Goal: Task Accomplishment & Management: Manage account settings

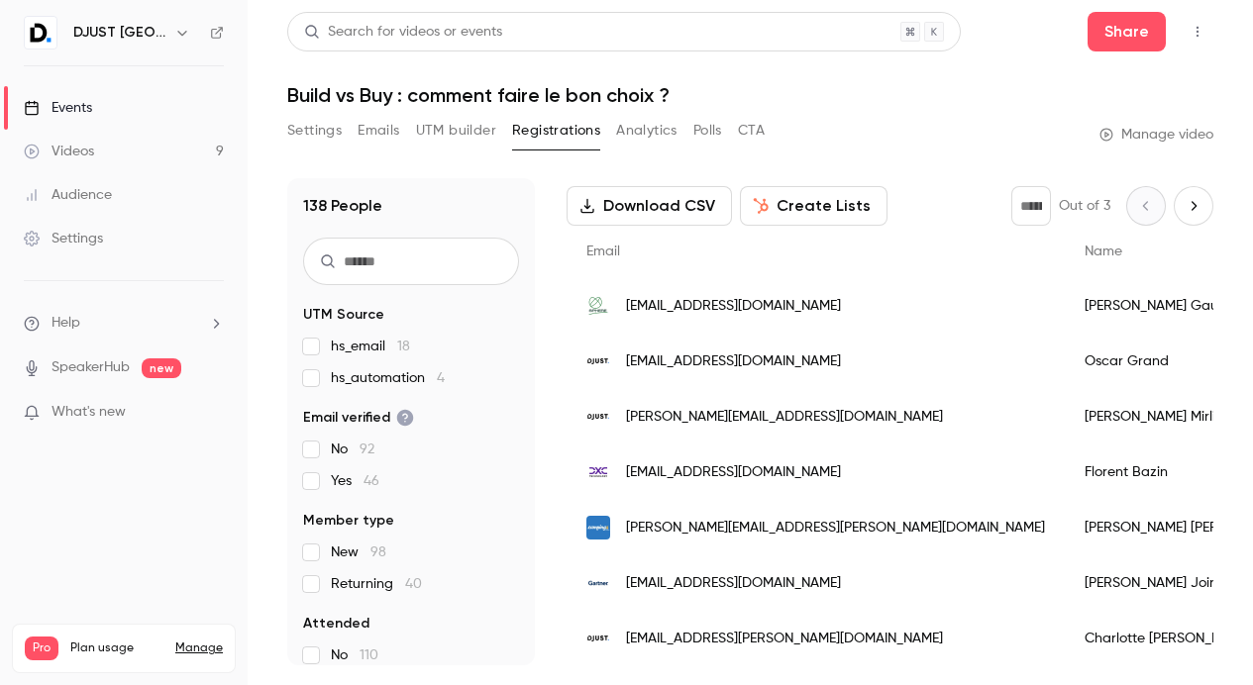
scroll to position [91, 0]
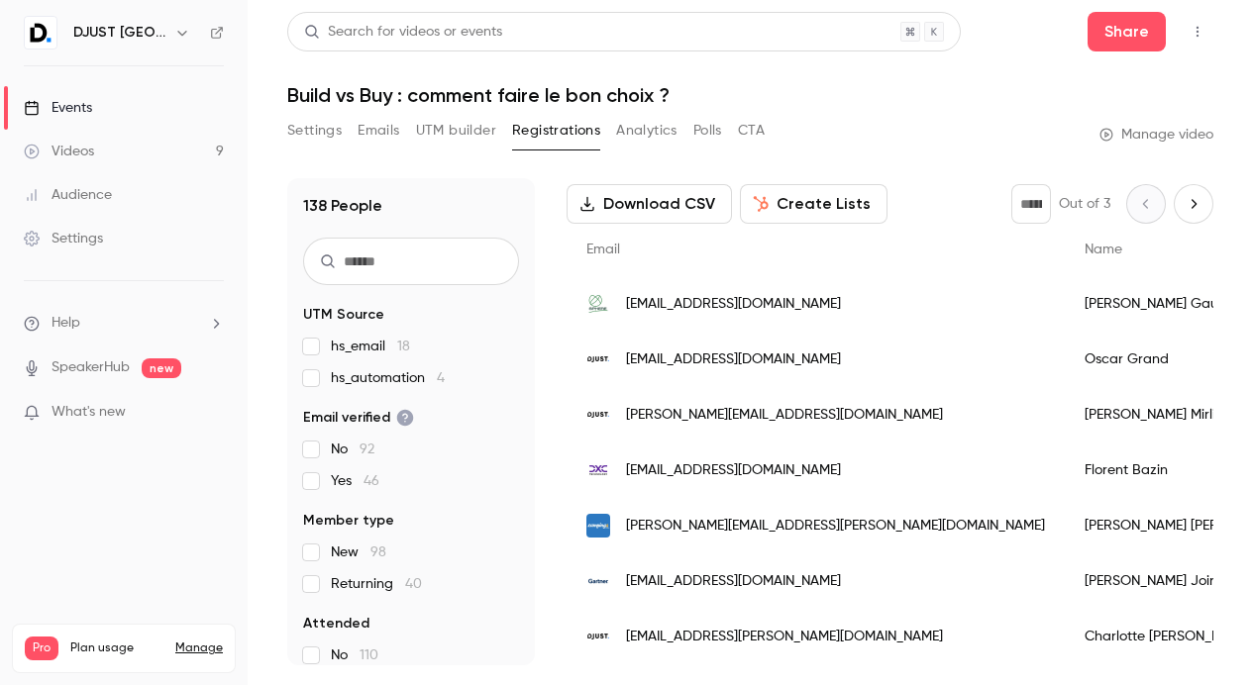
click at [102, 229] on div "Settings" at bounding box center [63, 239] width 79 height 20
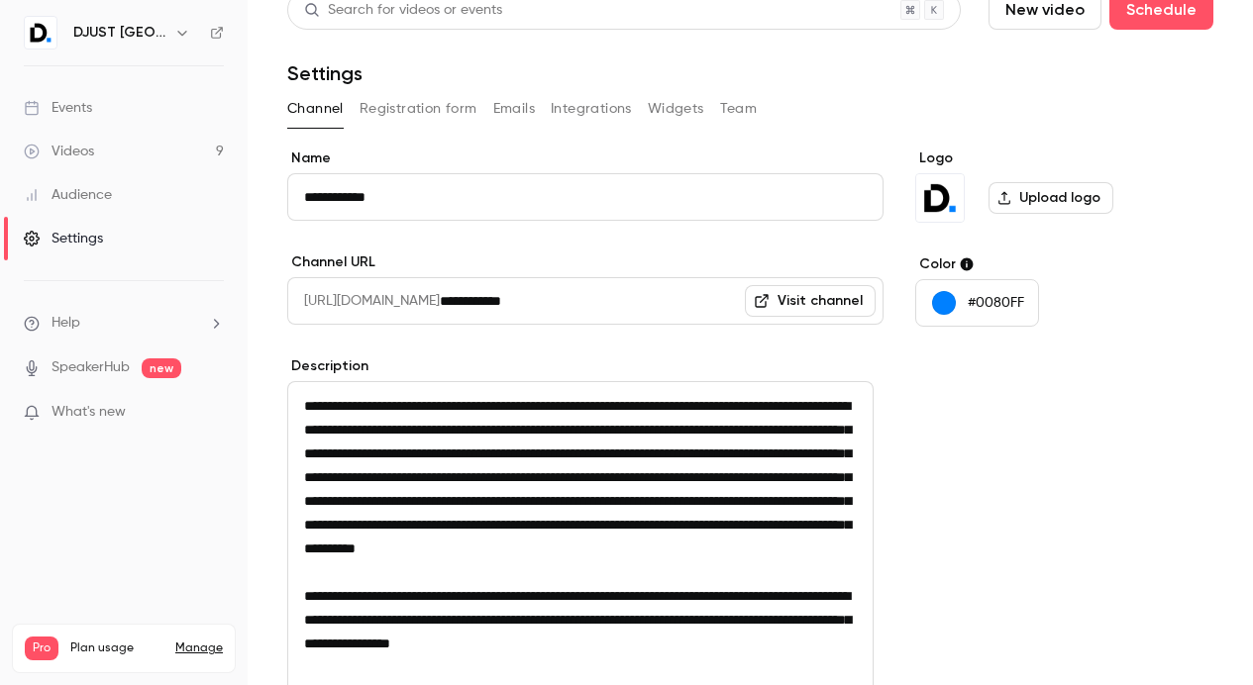
scroll to position [24, 0]
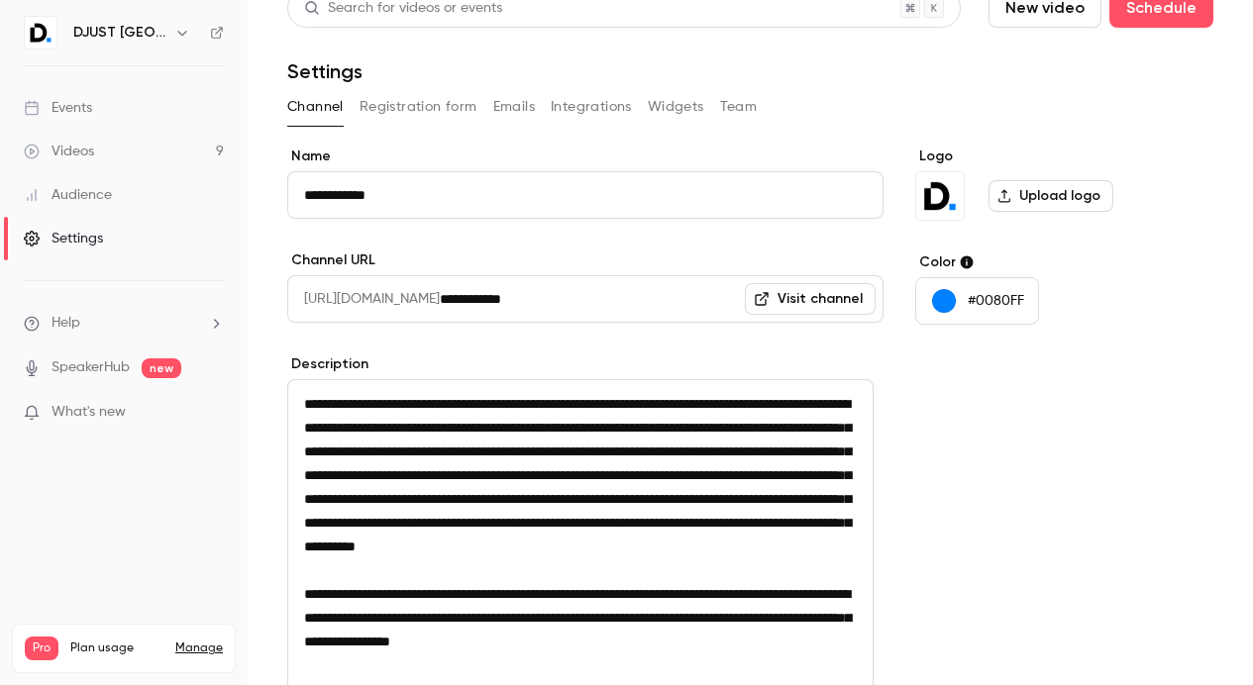
click at [511, 104] on button "Emails" at bounding box center [514, 107] width 42 height 32
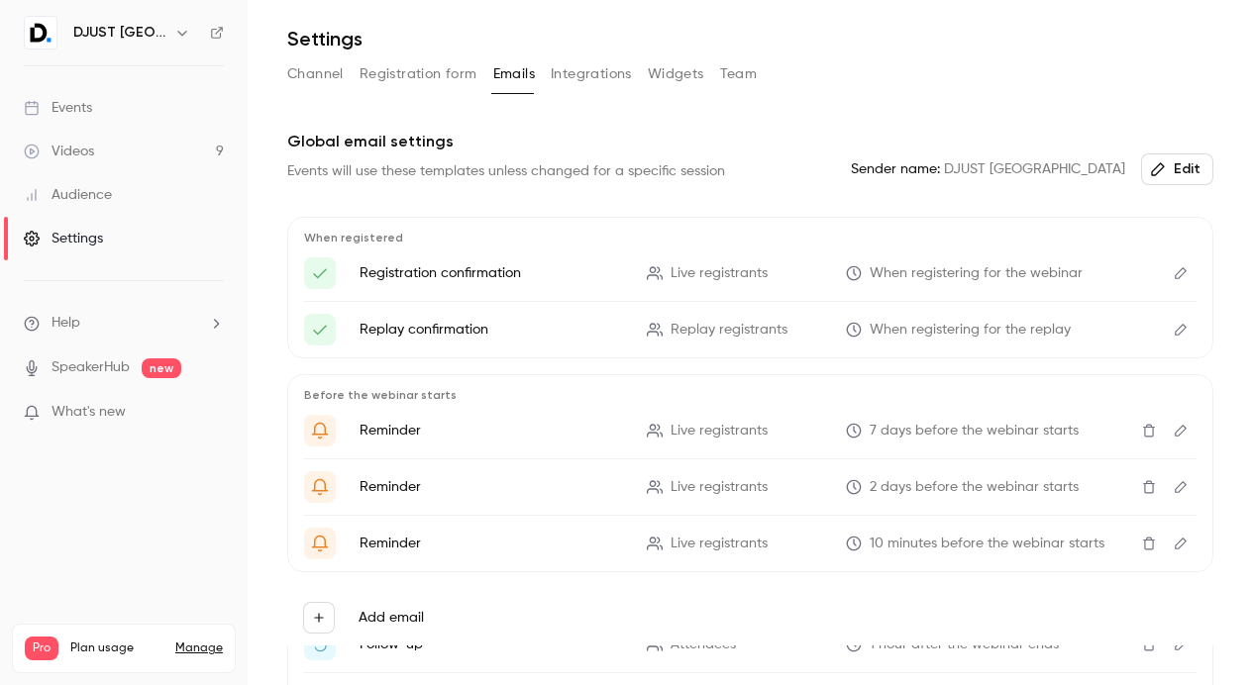
scroll to position [65, 0]
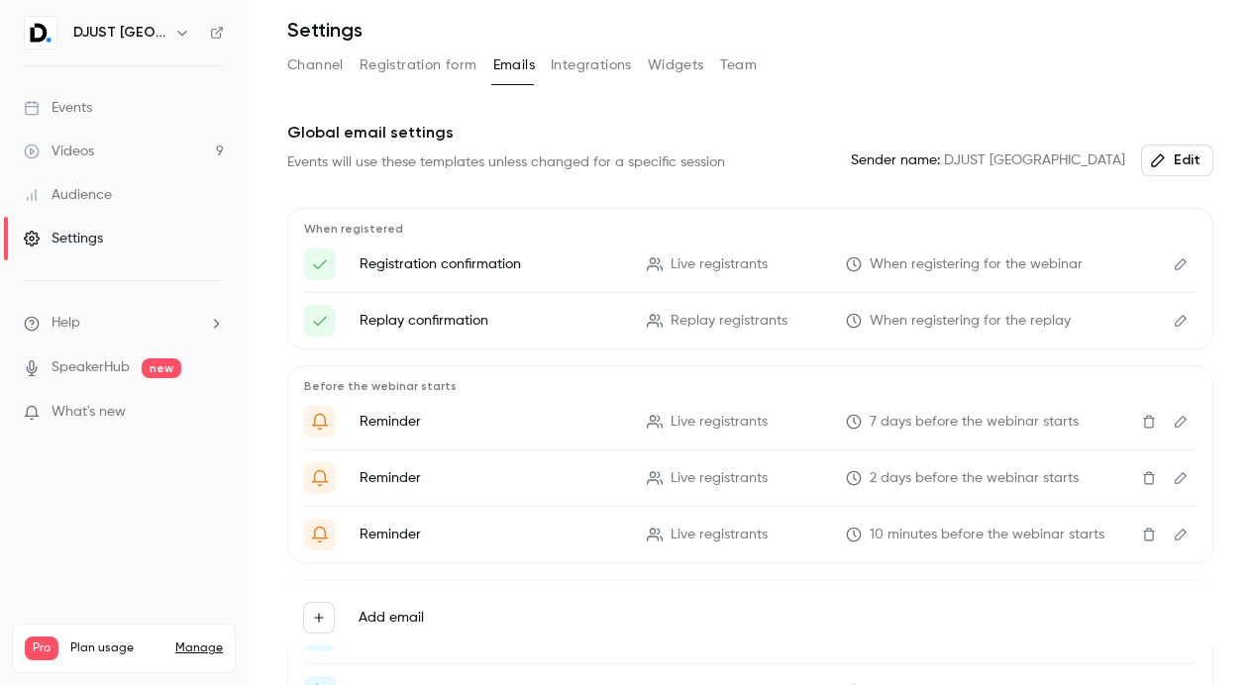
click at [1172, 261] on icon "Edit" at bounding box center [1180, 264] width 16 height 14
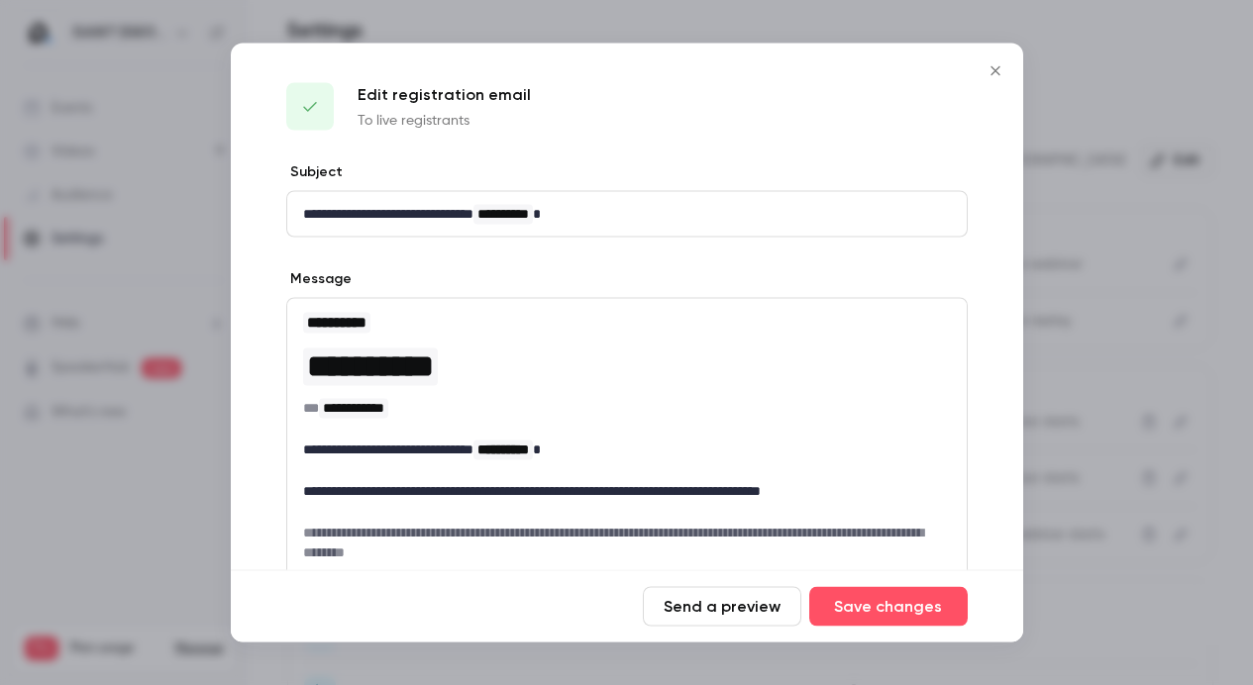
scroll to position [158, 0]
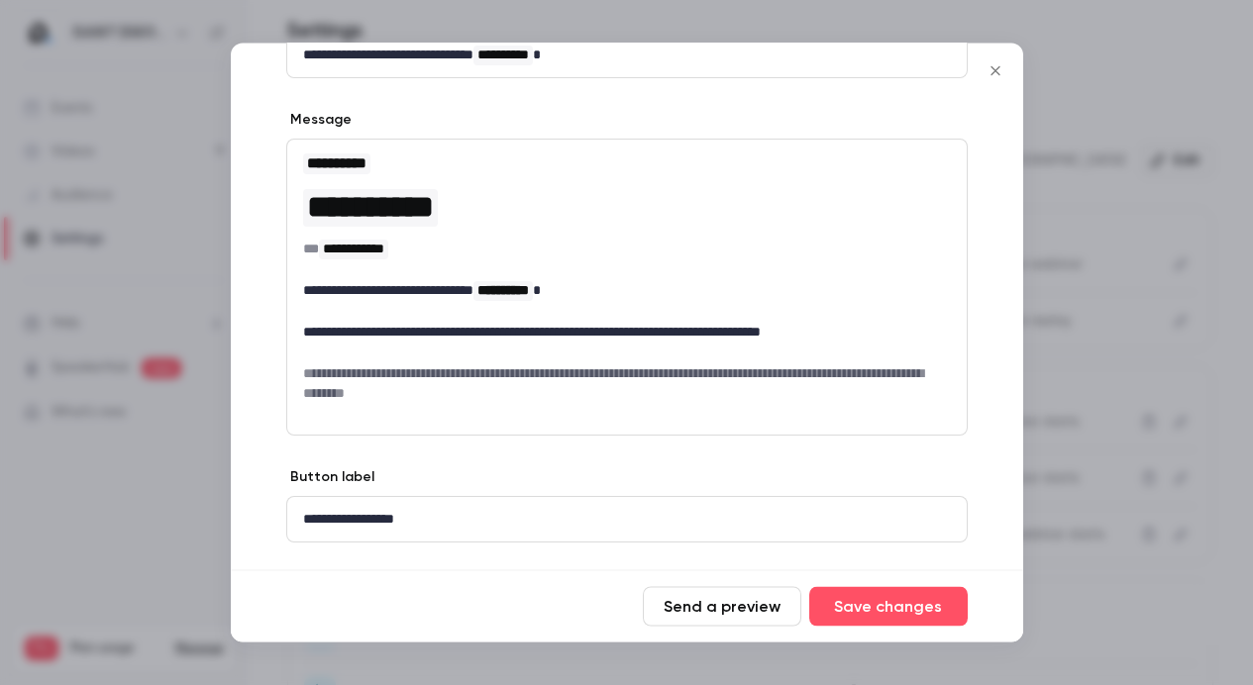
click at [1133, 283] on div at bounding box center [626, 342] width 1253 height 685
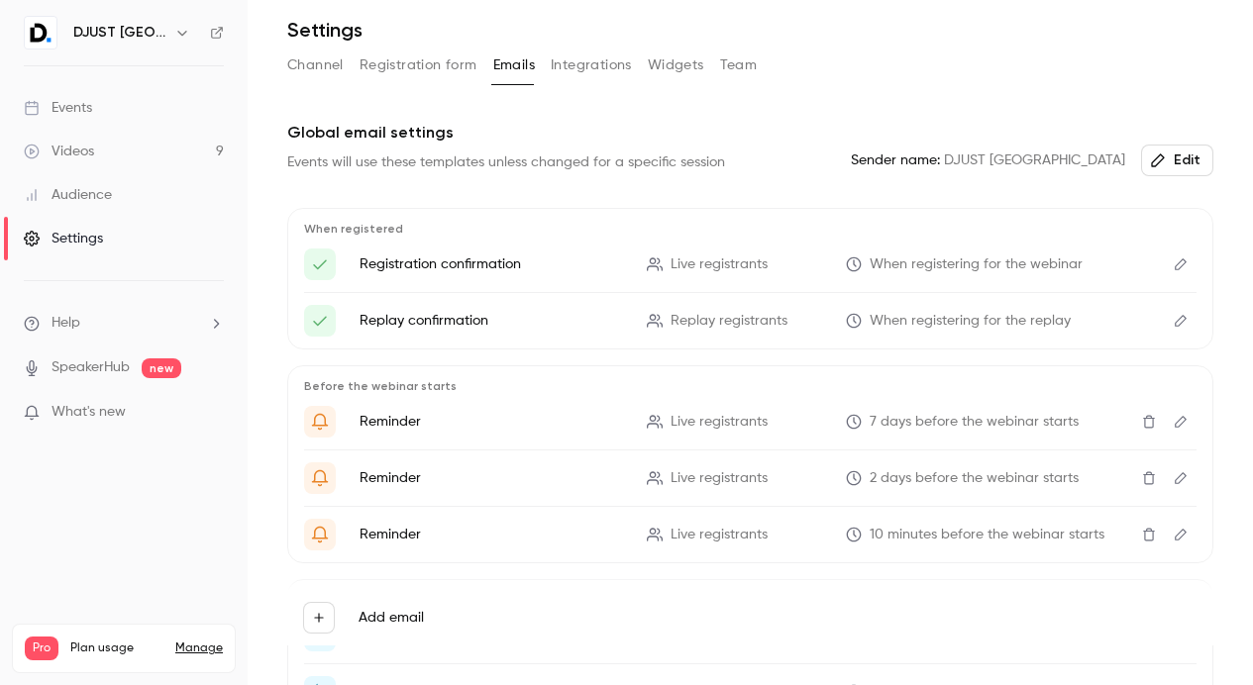
click at [1172, 331] on button "Edit" at bounding box center [1180, 321] width 32 height 32
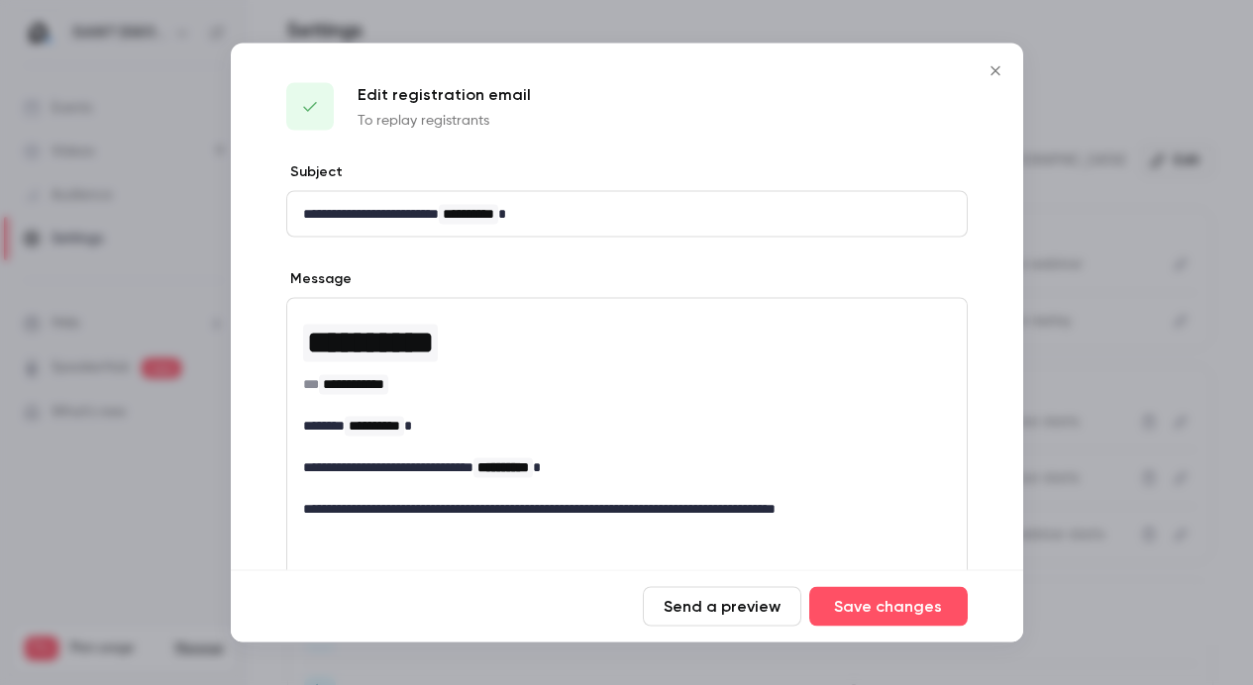
click at [1102, 302] on div at bounding box center [626, 342] width 1253 height 685
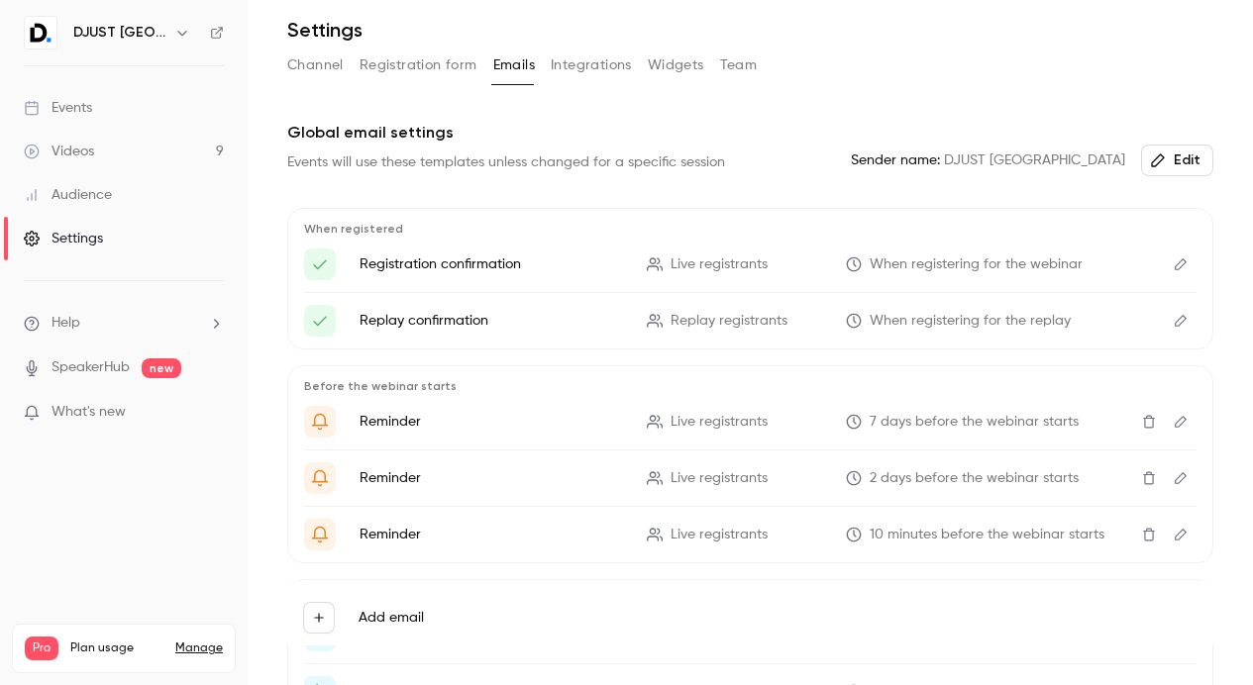
click at [1174, 426] on icon "Edit" at bounding box center [1180, 422] width 12 height 12
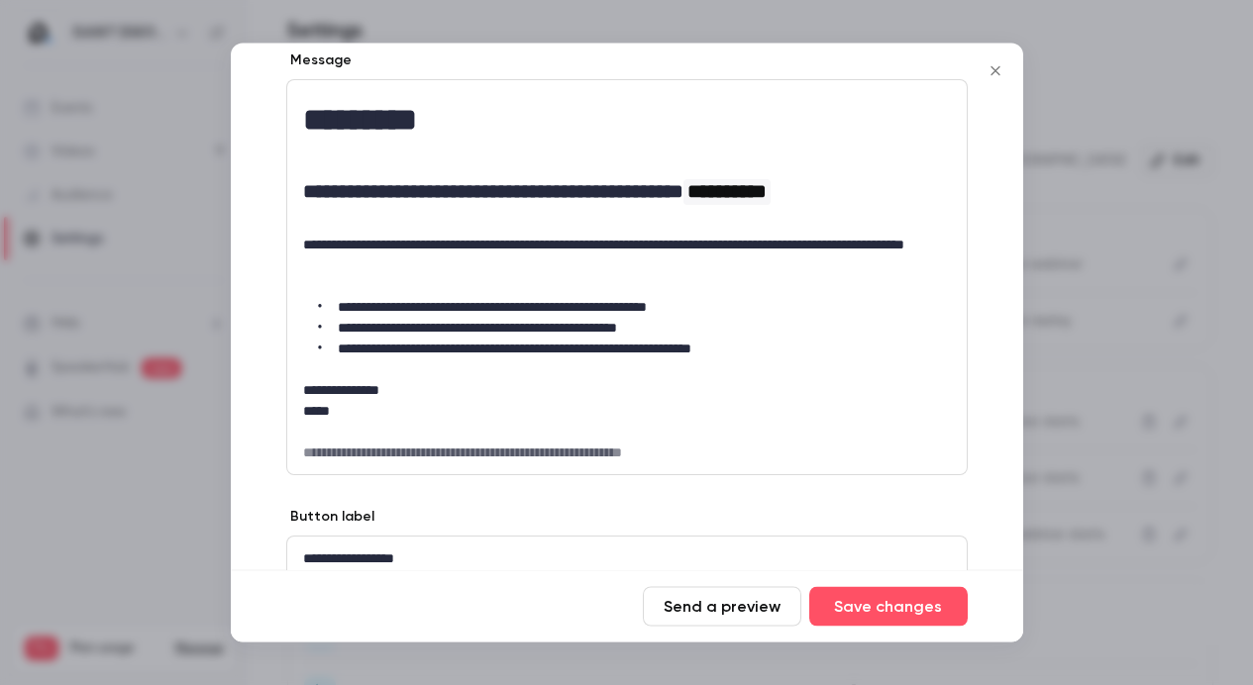
scroll to position [406, 0]
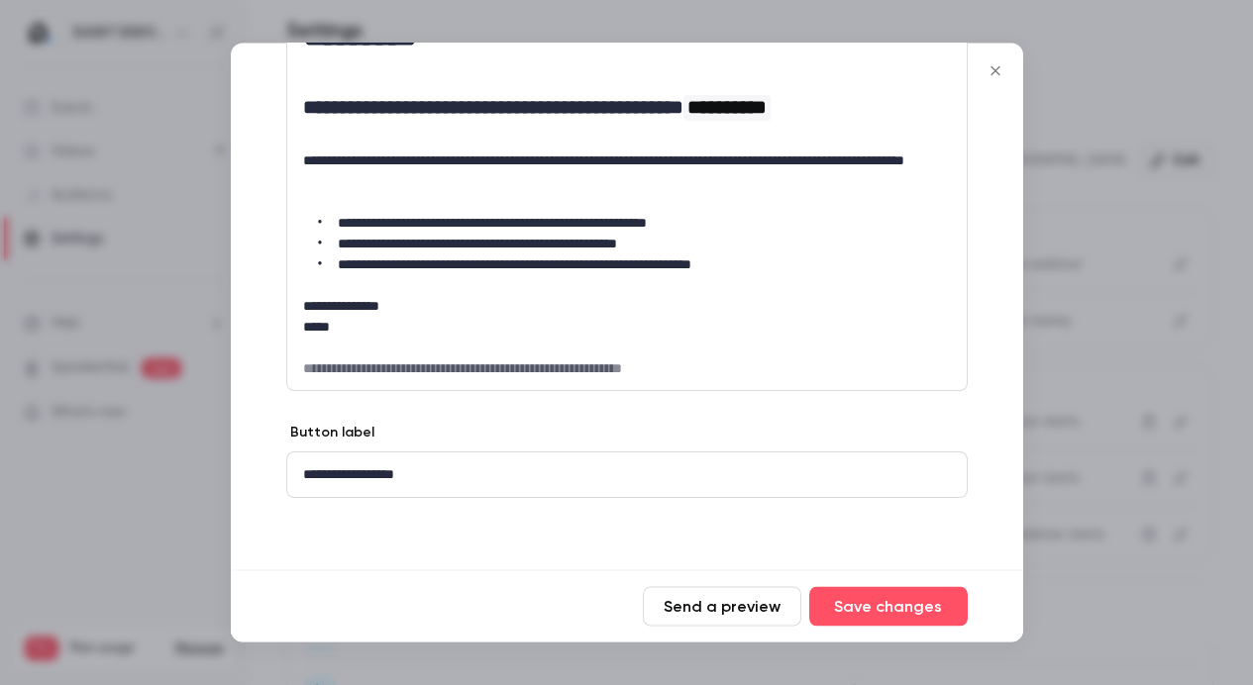
click at [1068, 294] on div at bounding box center [626, 342] width 1253 height 685
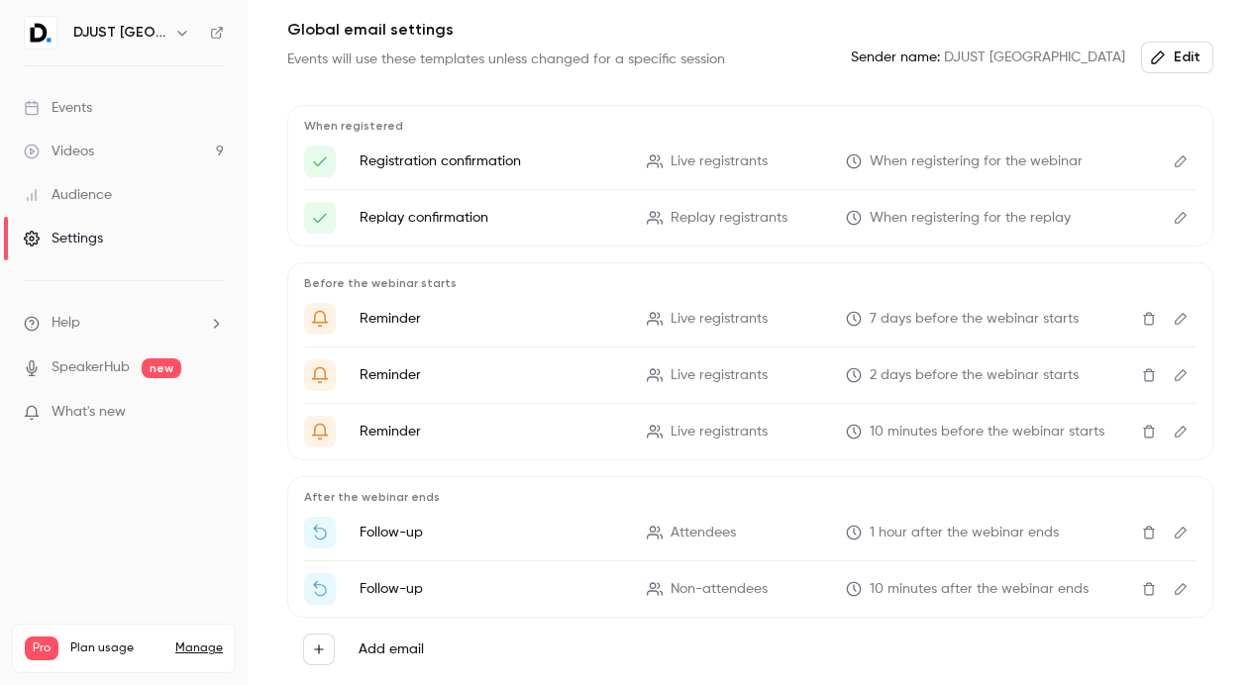
scroll to position [248, 0]
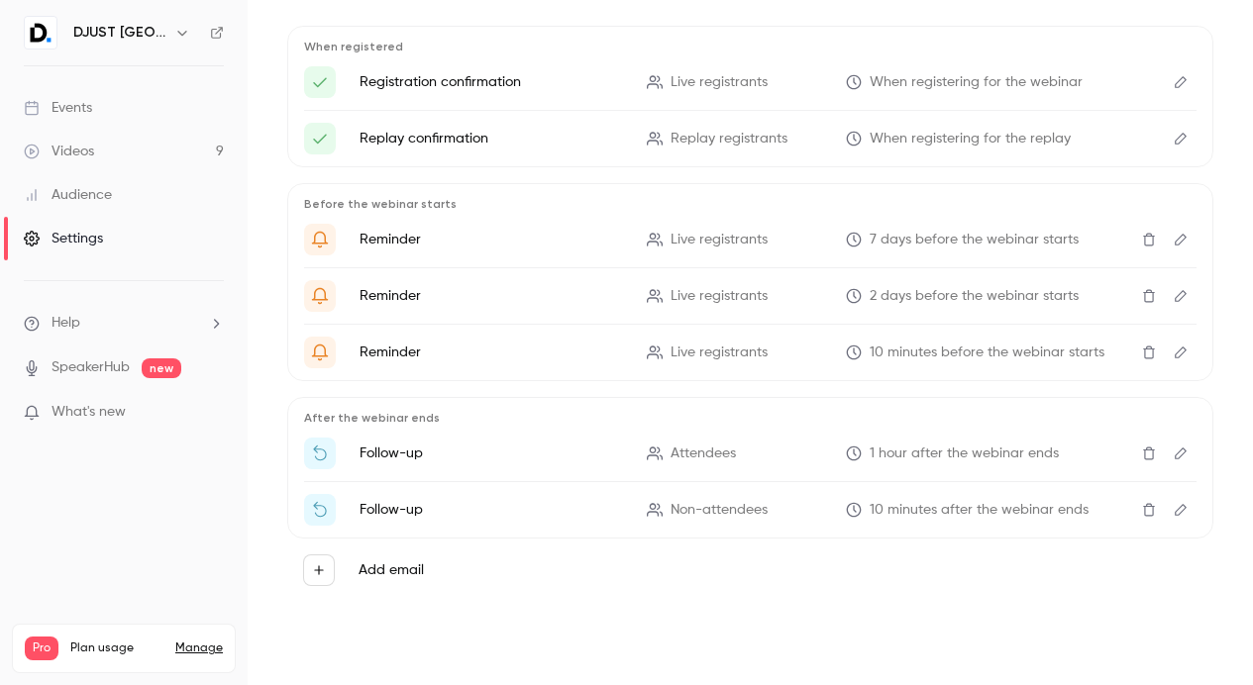
click at [1028, 457] on span "1 hour after the webinar ends" at bounding box center [963, 454] width 189 height 21
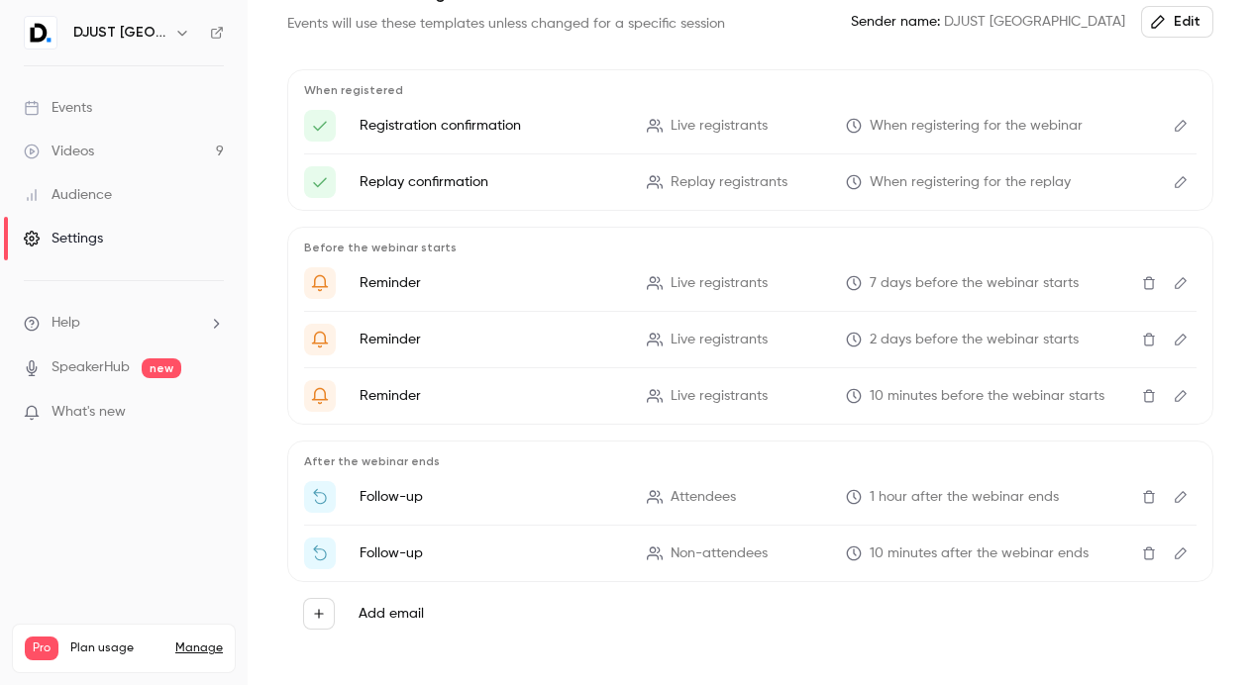
scroll to position [210, 0]
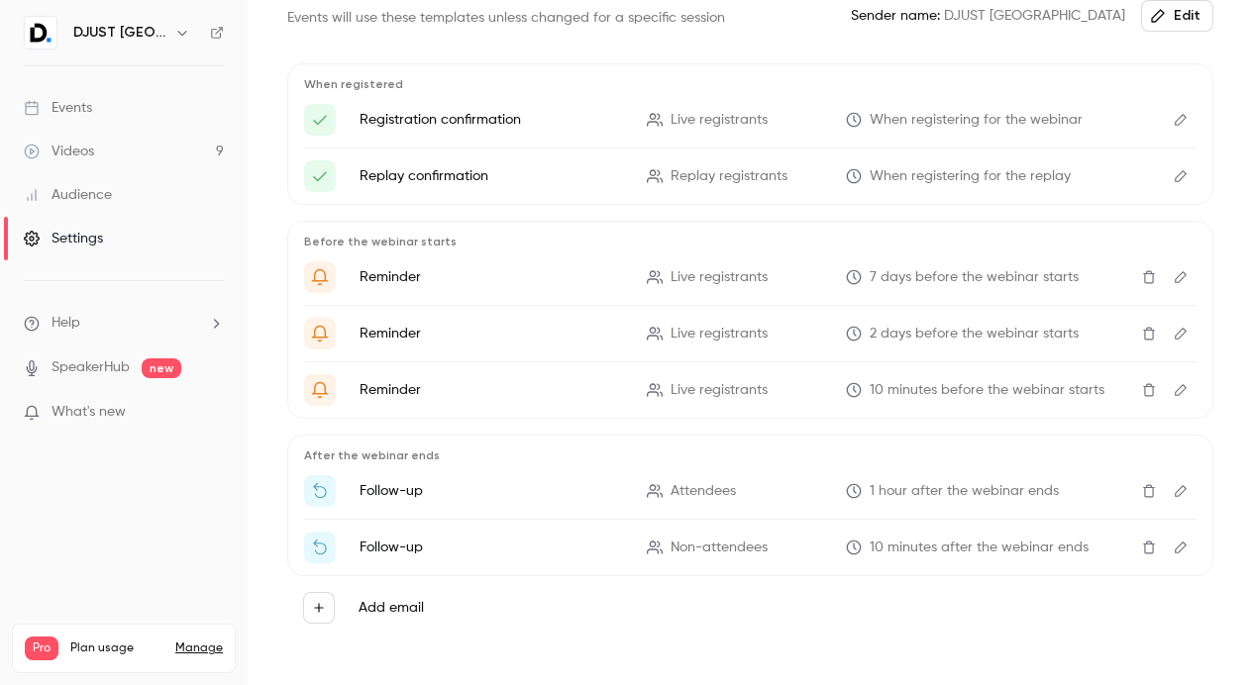
click at [1172, 488] on icon "Edit" at bounding box center [1180, 491] width 16 height 14
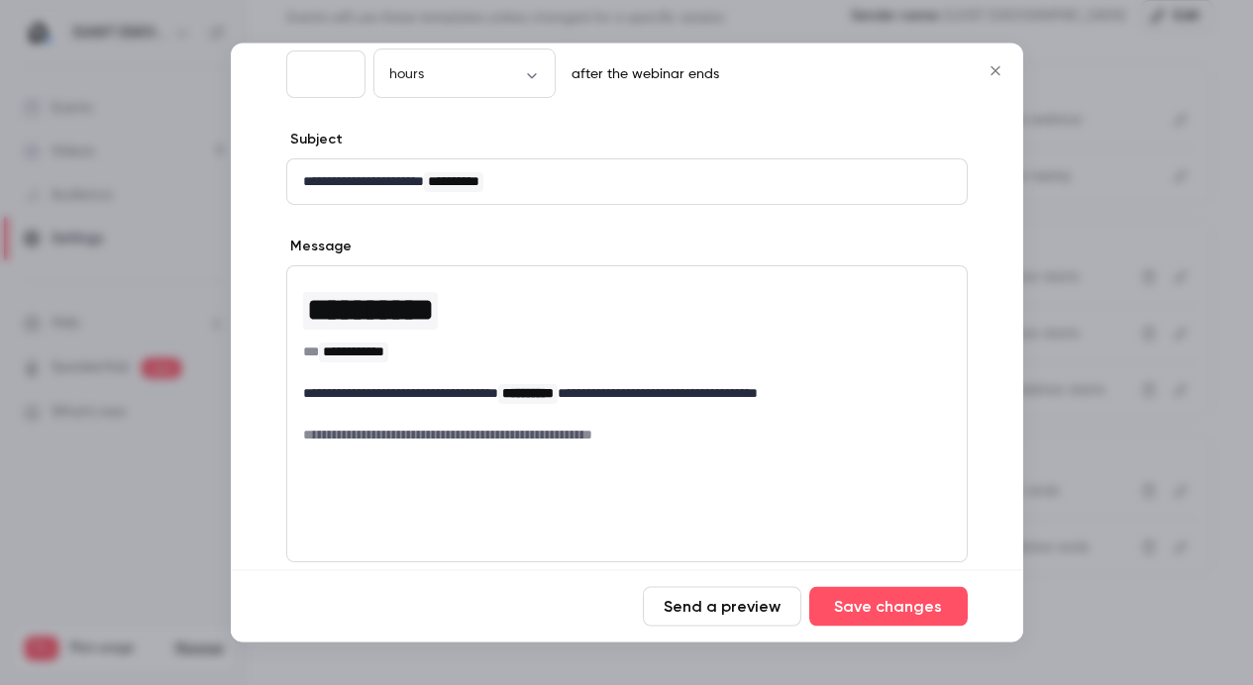
scroll to position [139, 0]
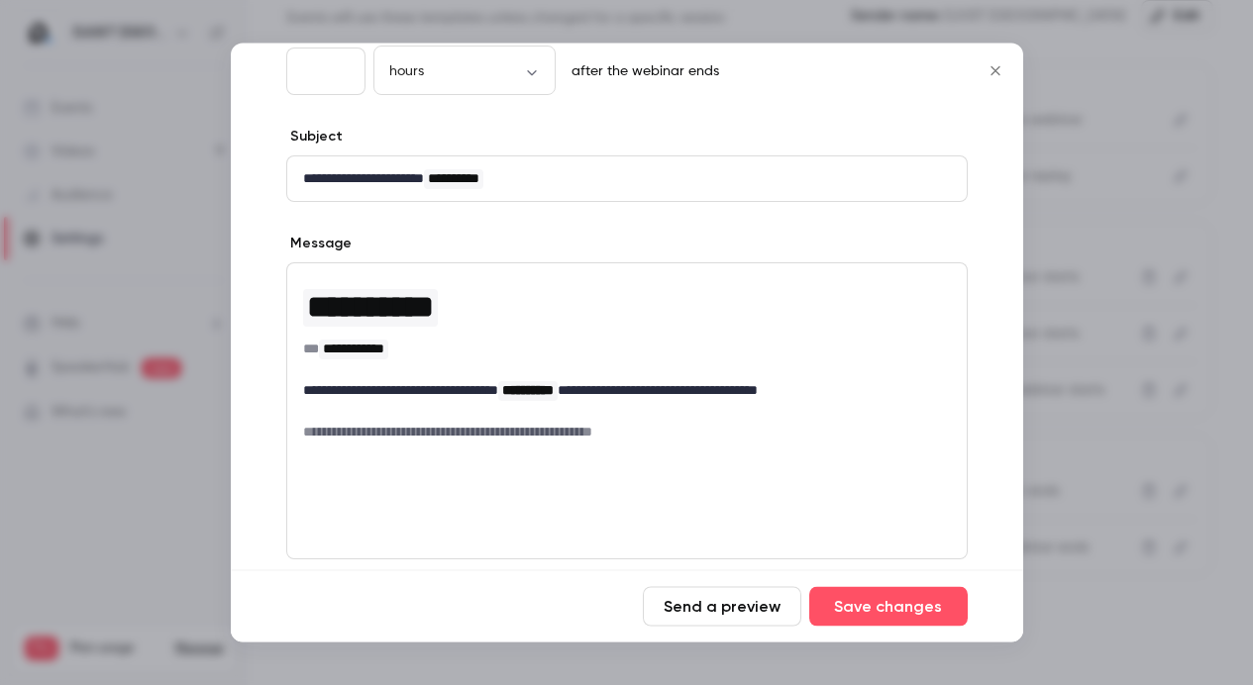
click at [1183, 371] on div at bounding box center [626, 342] width 1253 height 685
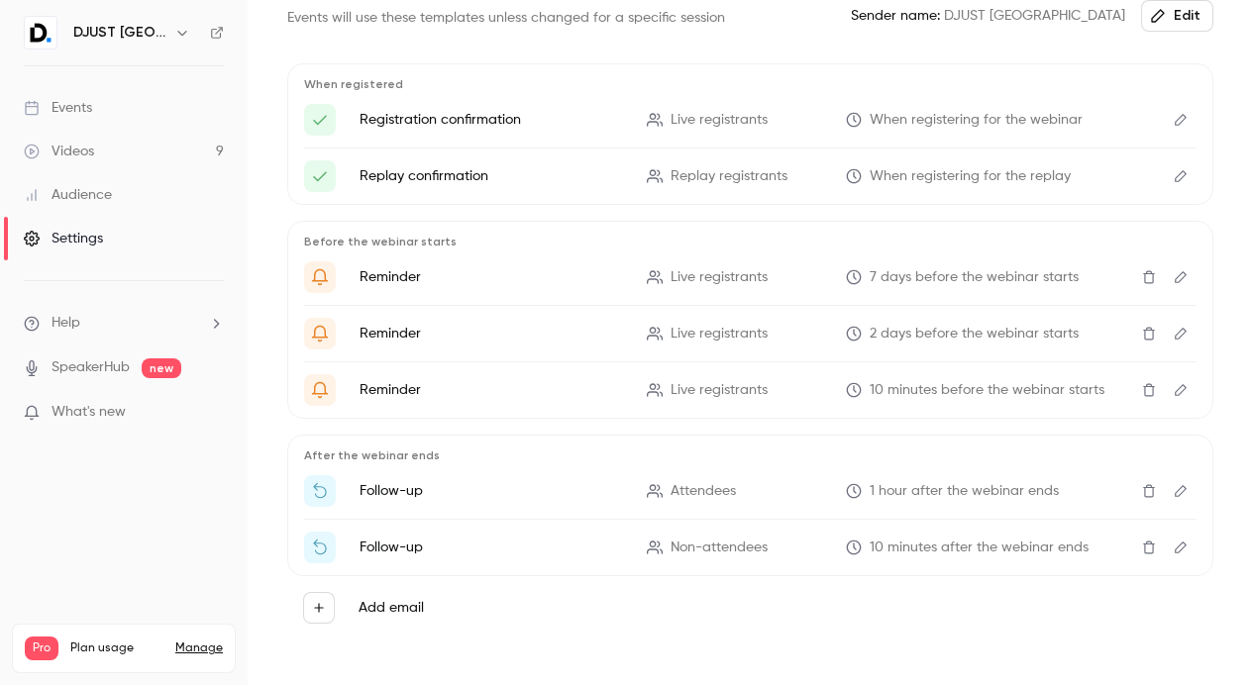
click at [1172, 541] on icon "Edit" at bounding box center [1180, 548] width 16 height 14
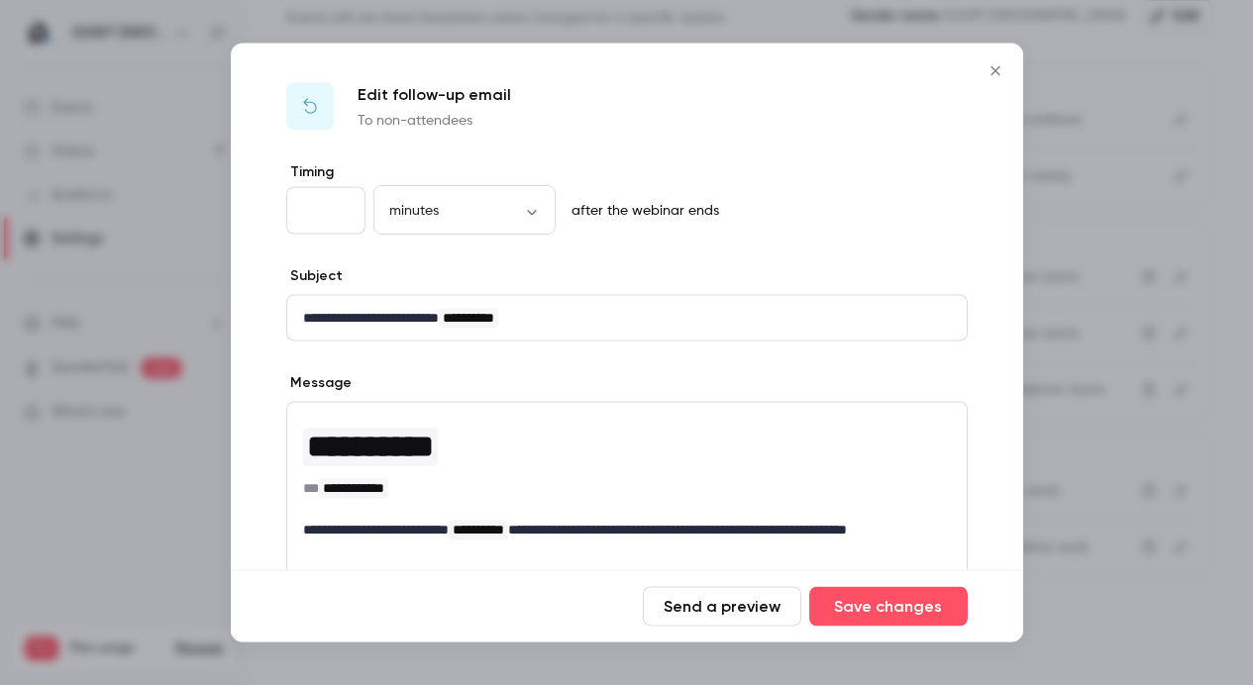
scroll to position [149, 0]
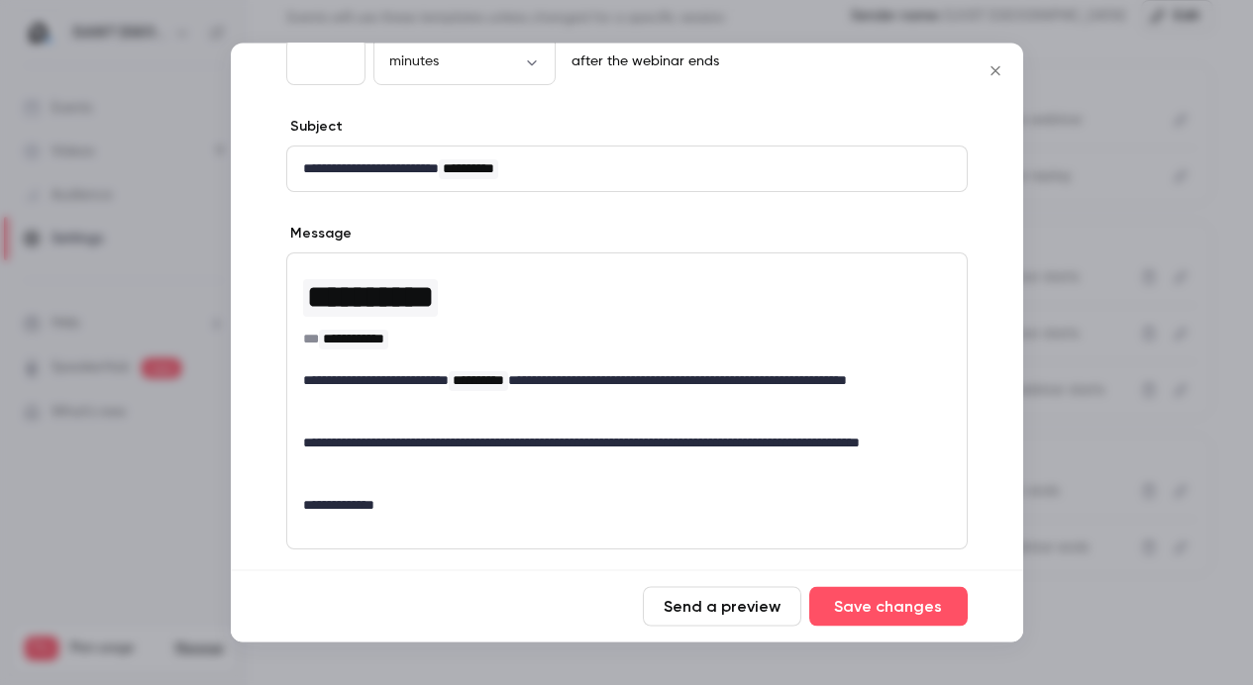
click at [1118, 353] on div at bounding box center [626, 342] width 1253 height 685
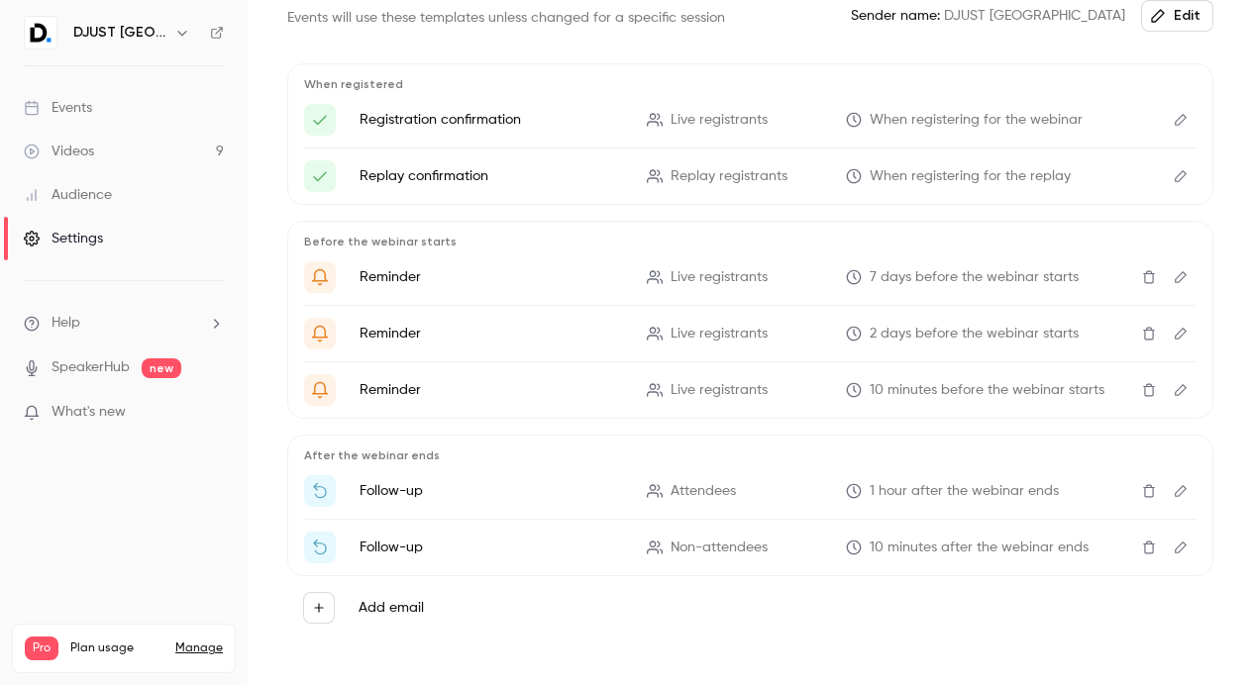
click at [1172, 396] on icon "Edit" at bounding box center [1180, 390] width 16 height 14
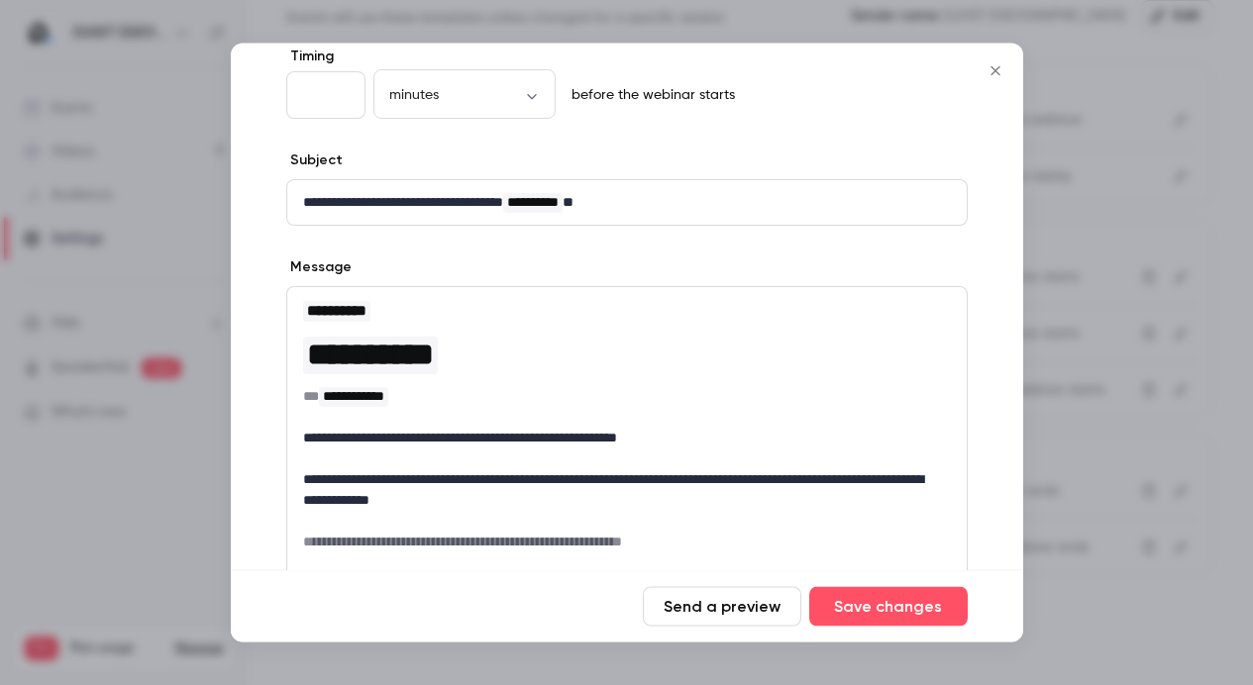
scroll to position [142, 0]
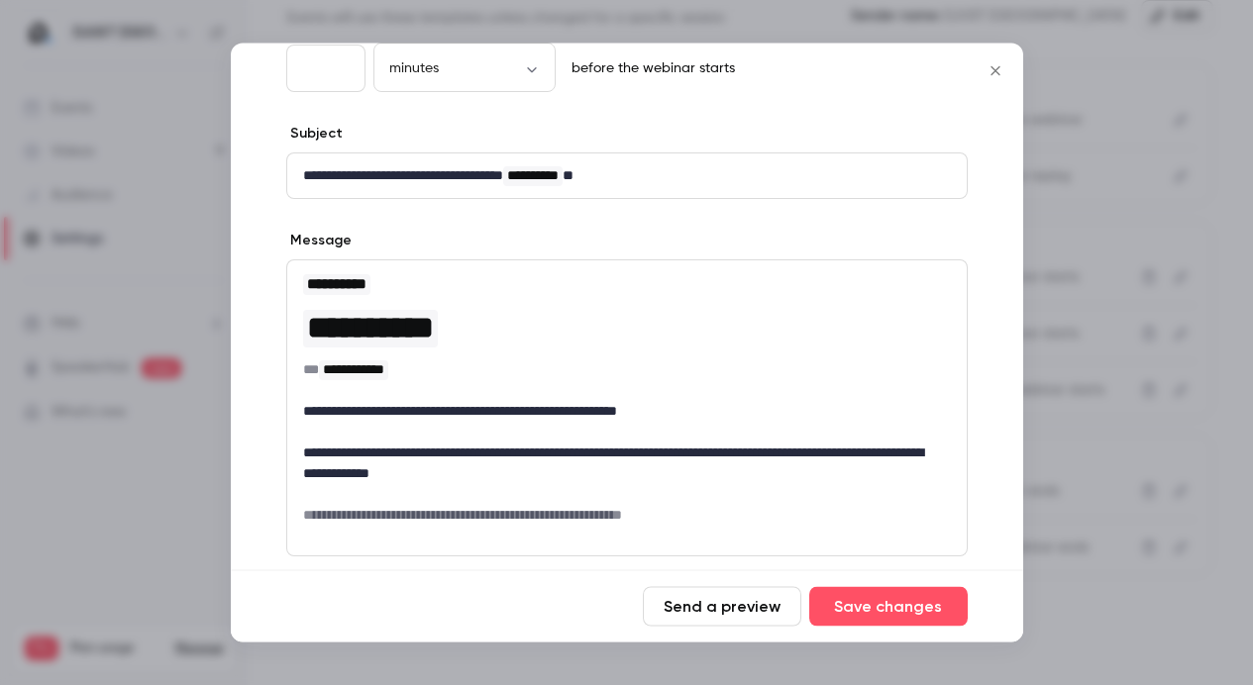
click at [1093, 326] on div at bounding box center [626, 342] width 1253 height 685
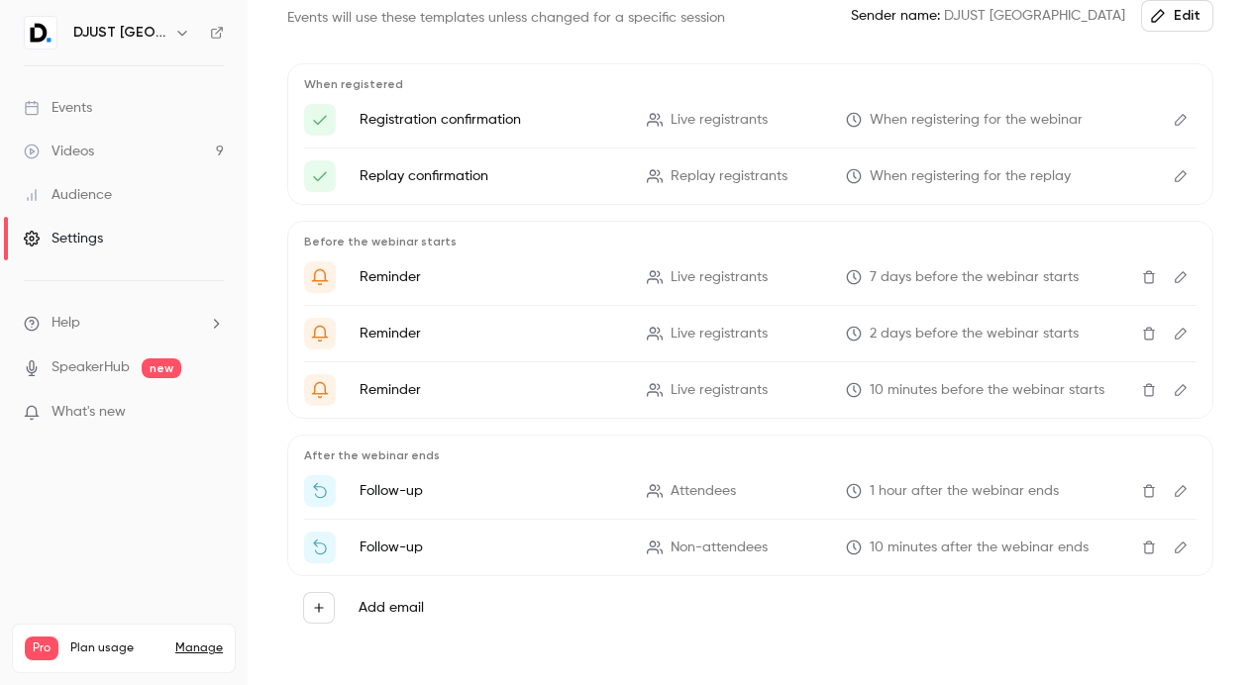
click at [1172, 337] on icon "Edit" at bounding box center [1180, 334] width 16 height 14
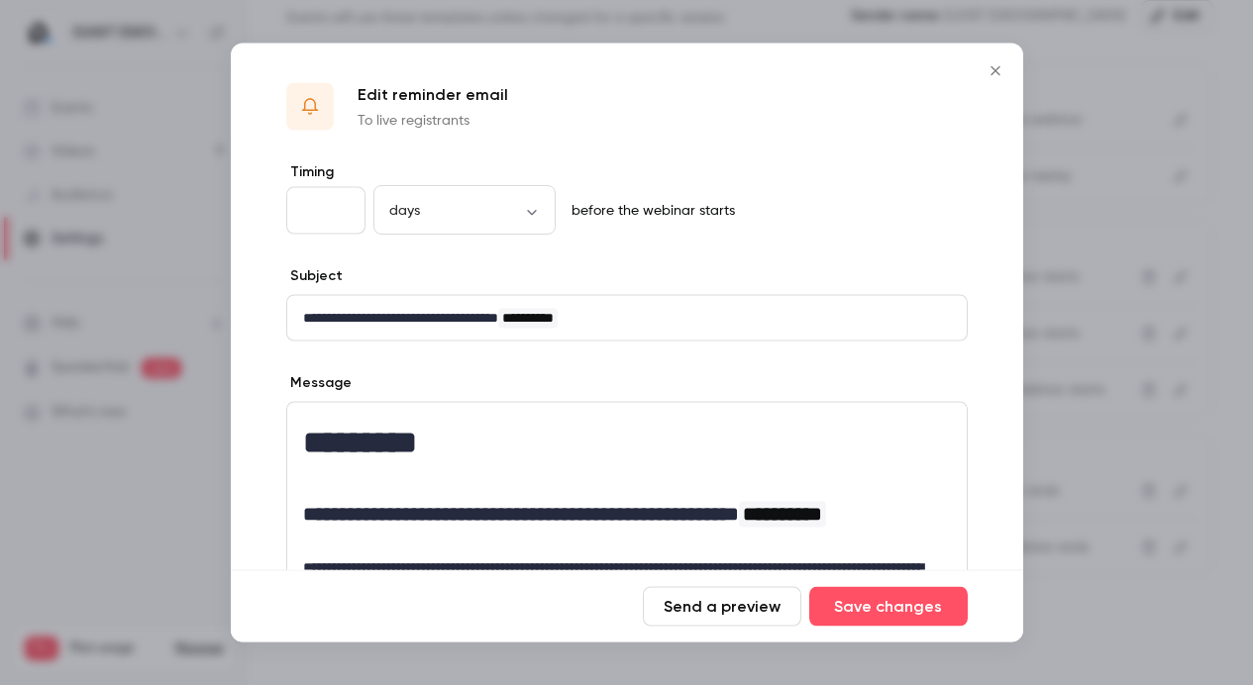
scroll to position [427, 0]
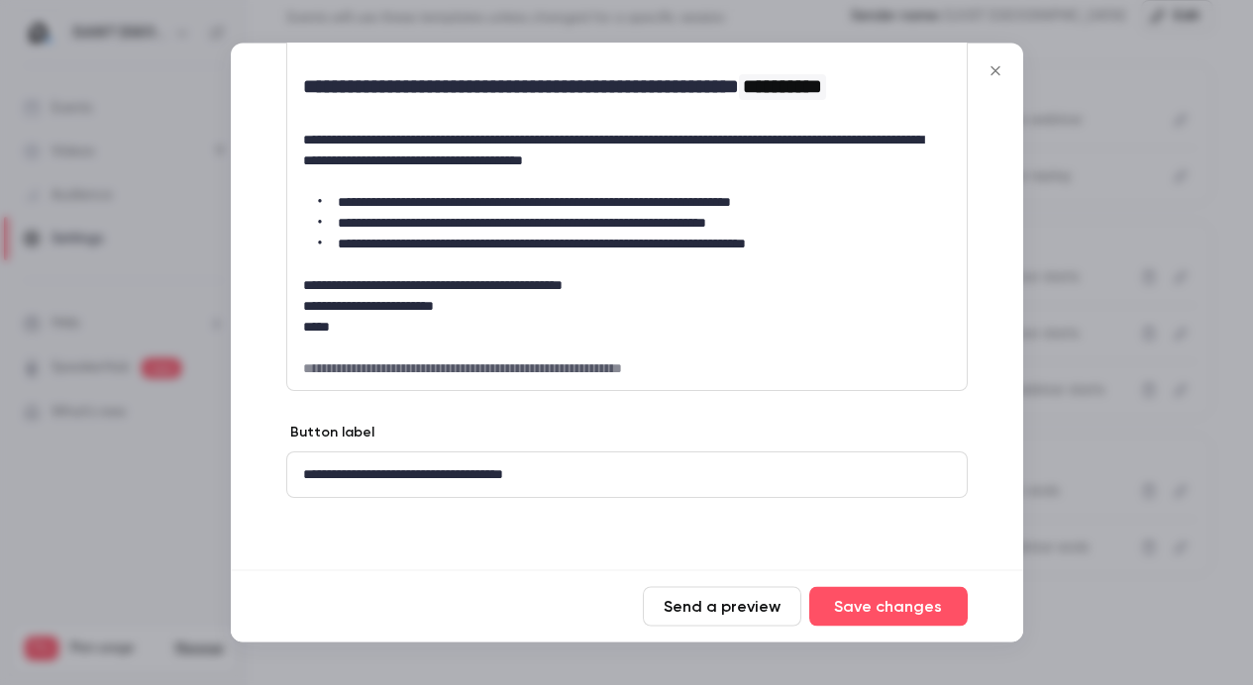
click at [985, 60] on button "Close" at bounding box center [995, 71] width 40 height 40
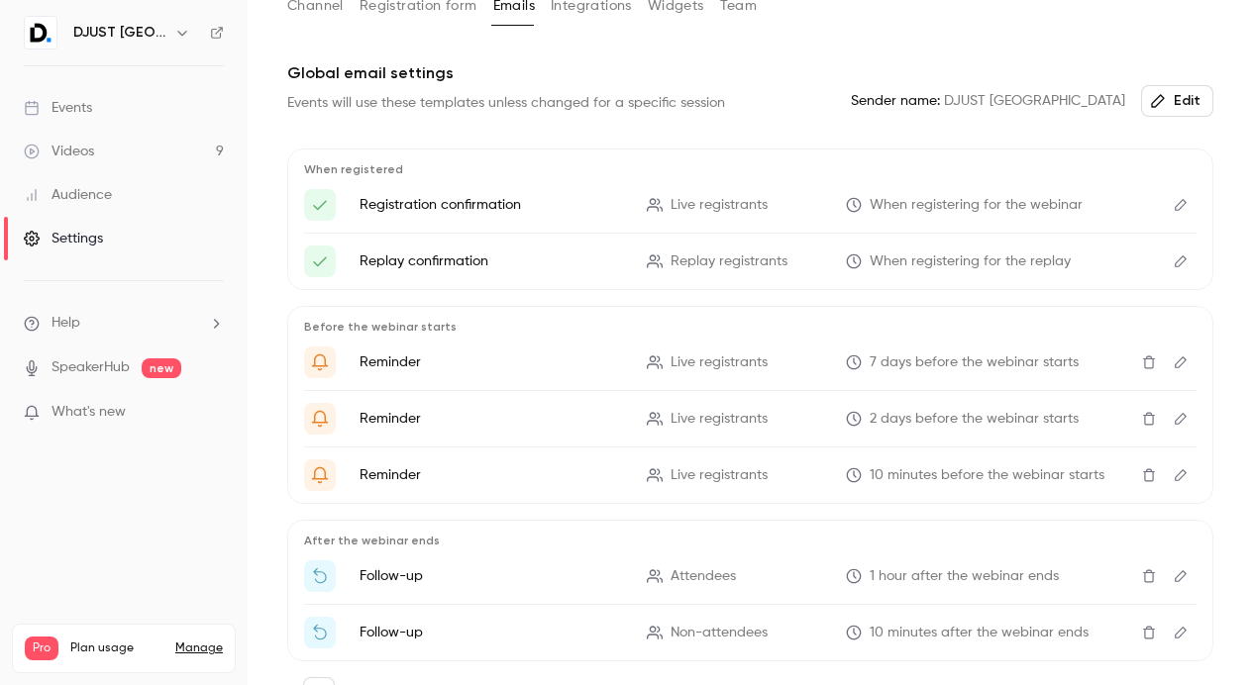
scroll to position [248, 0]
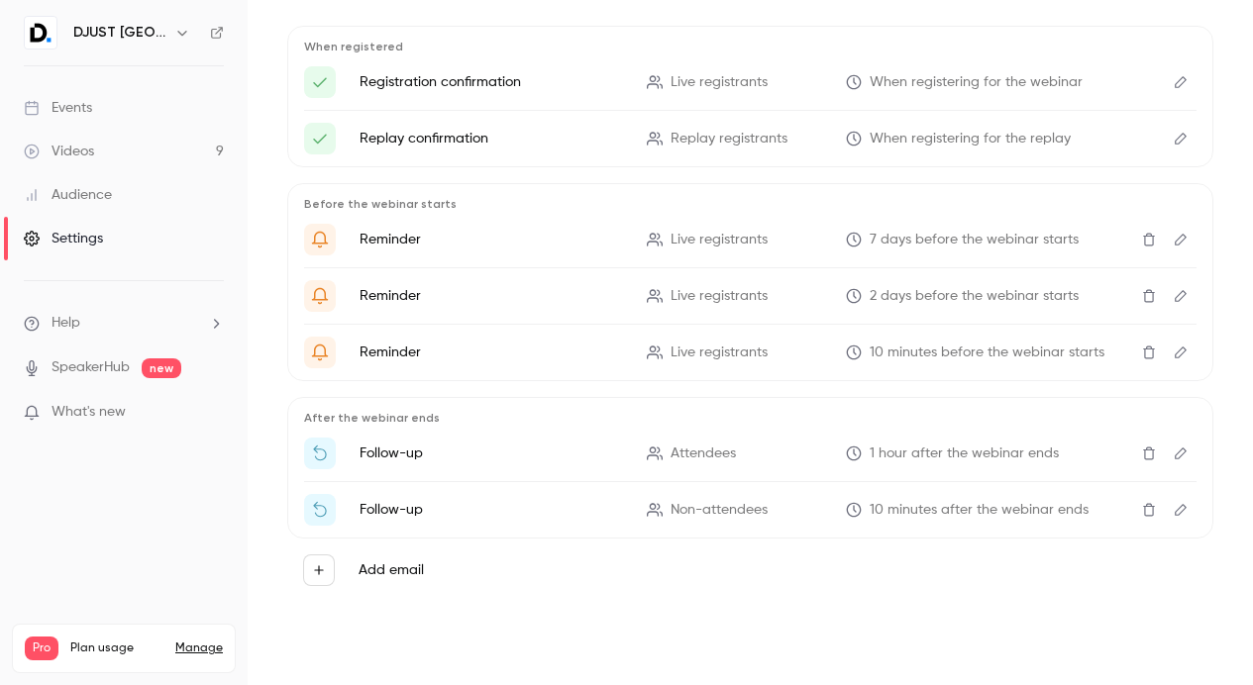
click at [1172, 454] on icon "Edit" at bounding box center [1180, 454] width 16 height 14
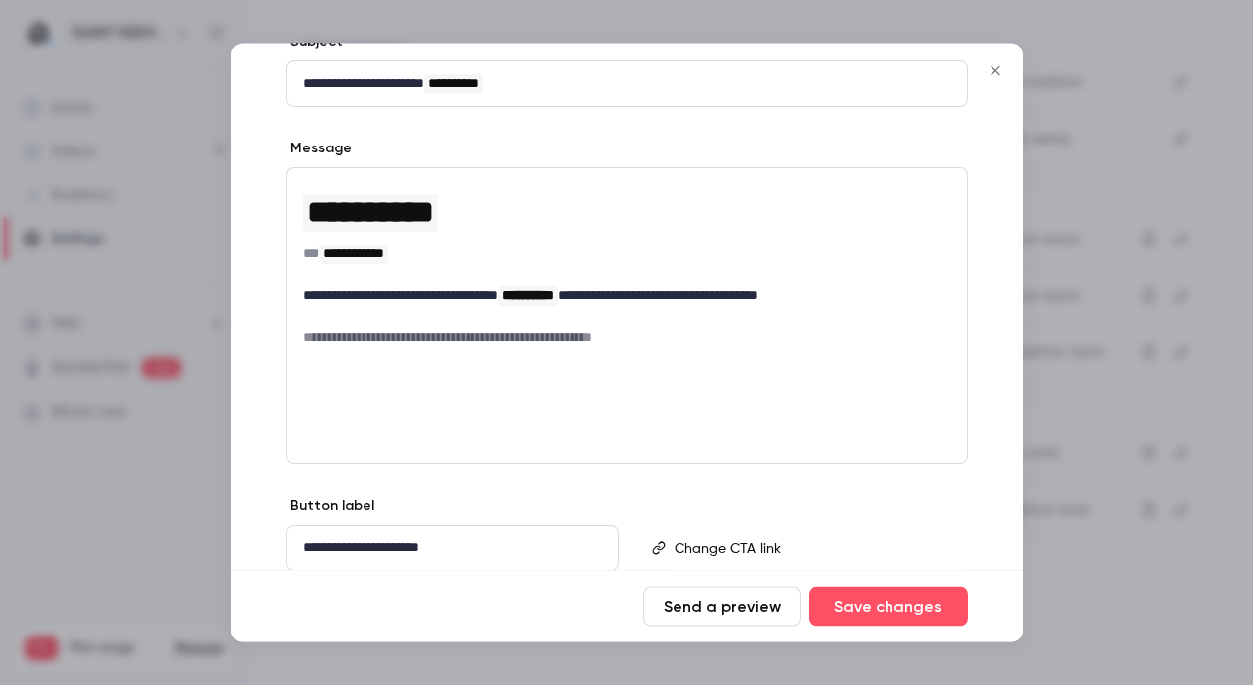
scroll to position [250, 0]
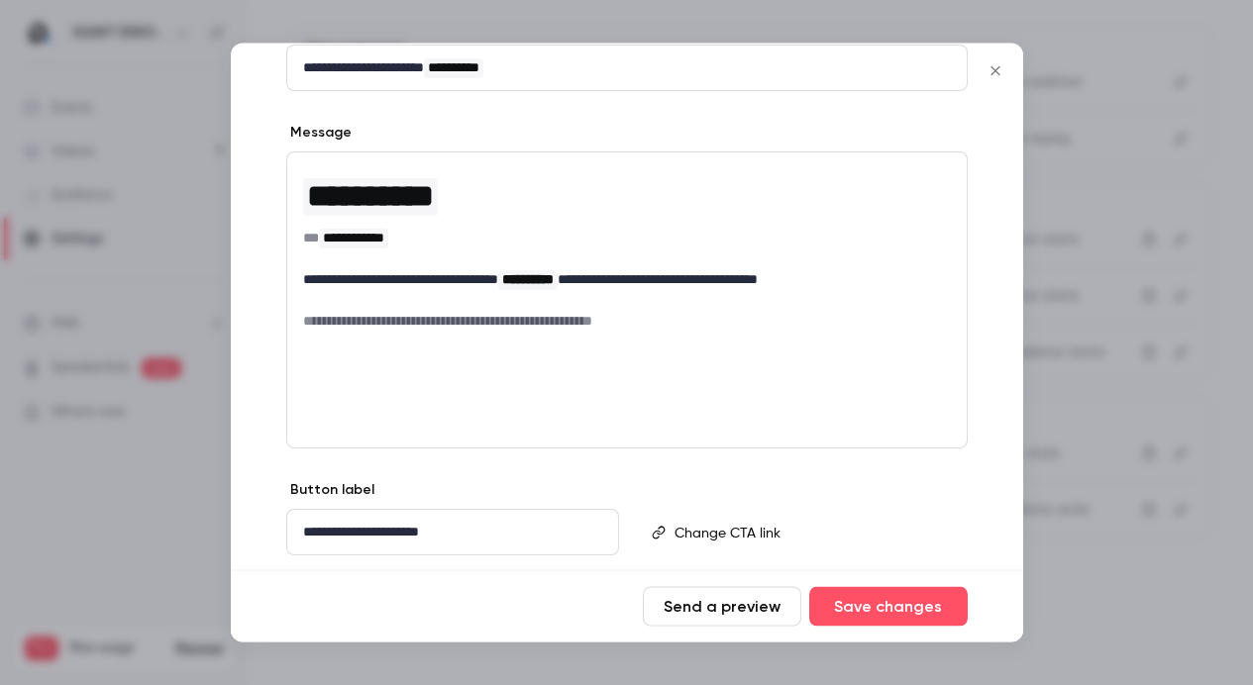
click at [1060, 360] on div at bounding box center [626, 342] width 1253 height 685
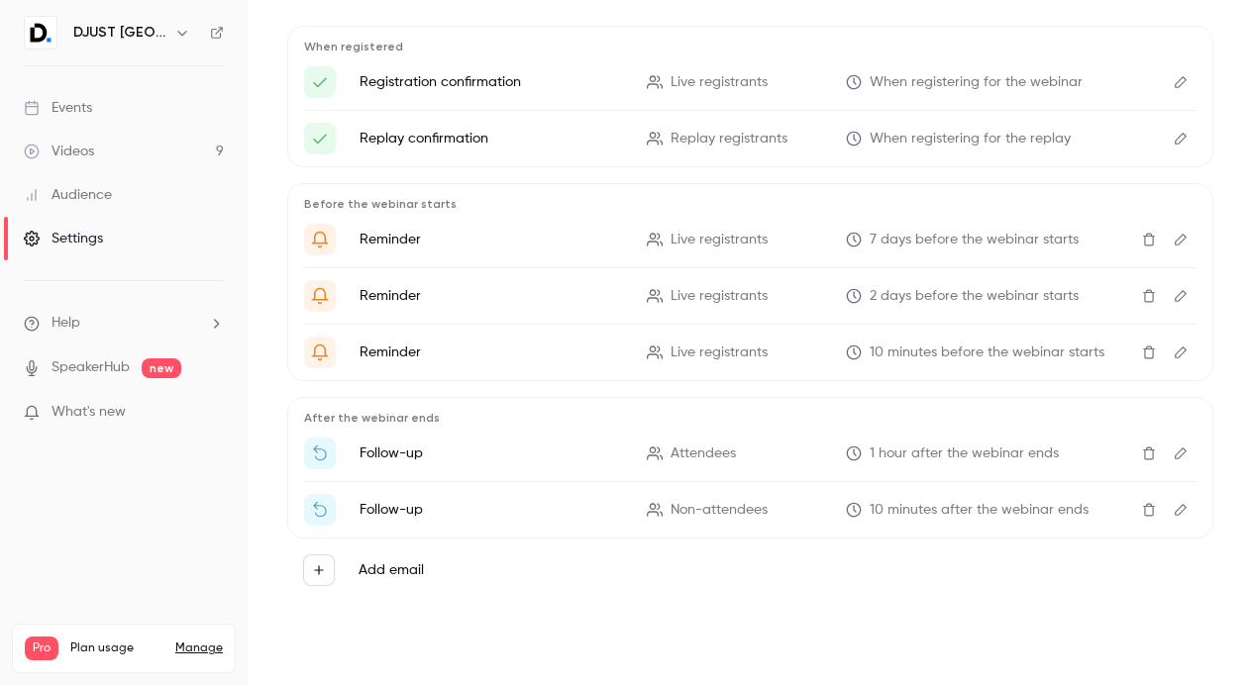
click at [1174, 351] on icon "Edit" at bounding box center [1180, 353] width 12 height 12
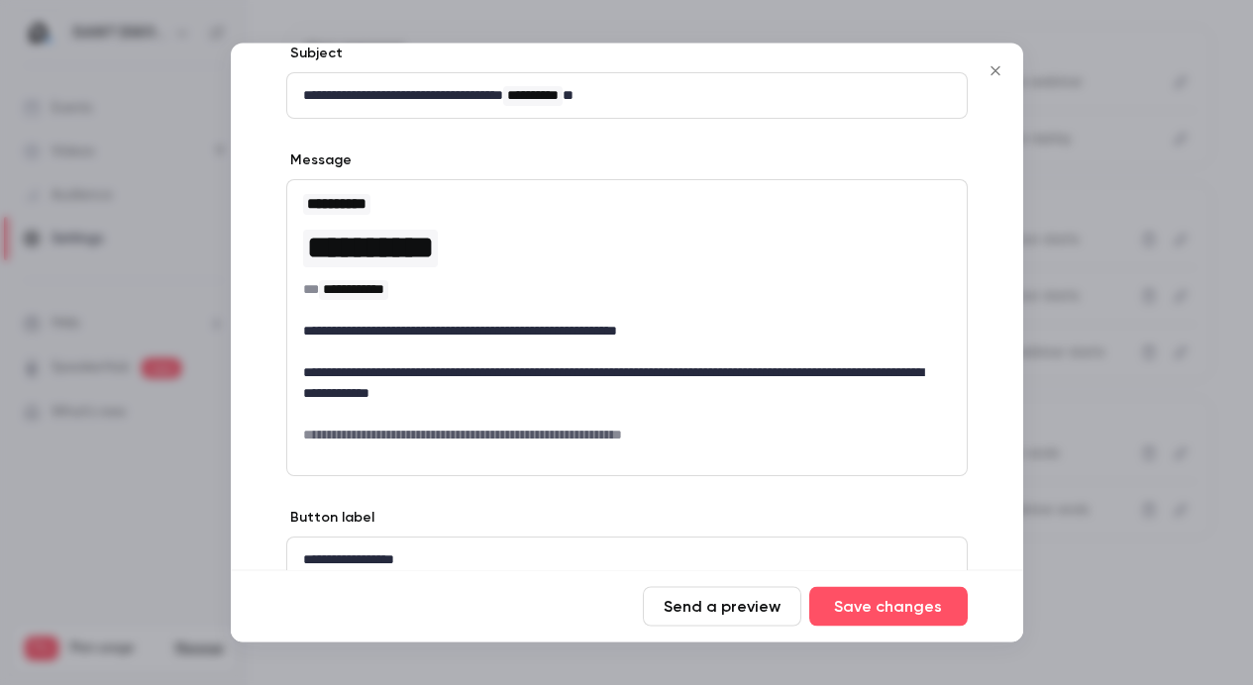
scroll to position [225, 0]
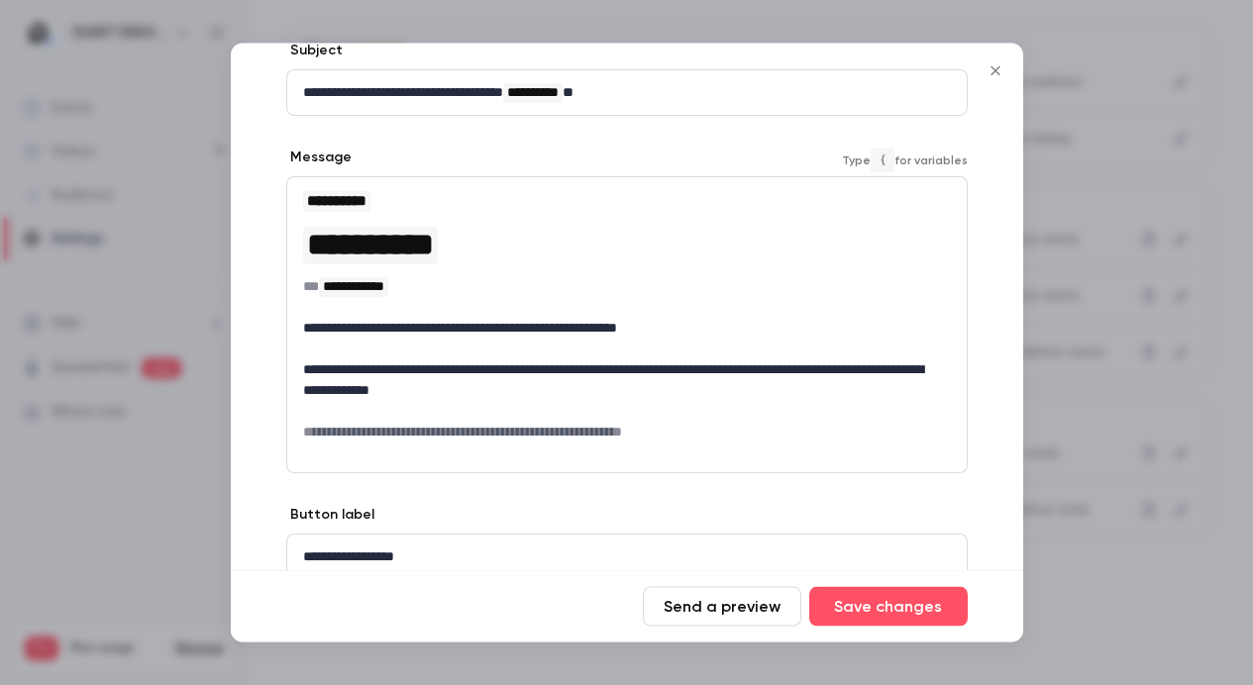
click at [636, 379] on p "**********" at bounding box center [619, 381] width 633 height 42
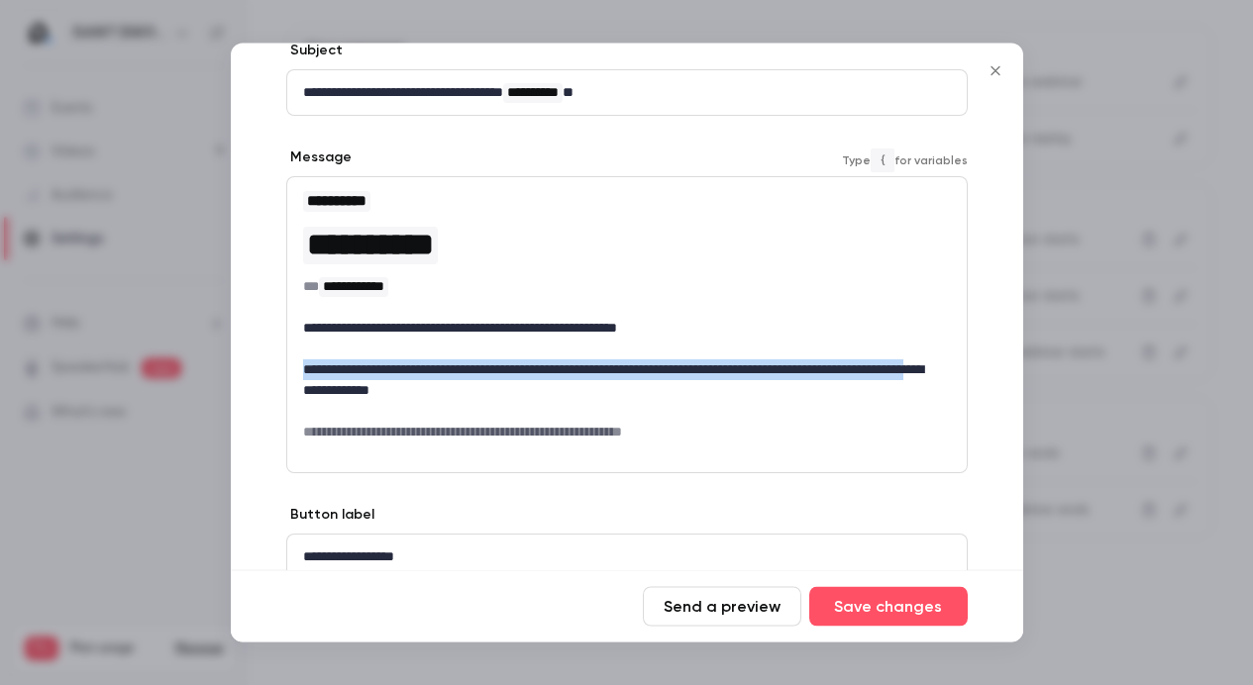
drag, startPoint x: 487, startPoint y: 388, endPoint x: 300, endPoint y: 368, distance: 188.2
click at [301, 368] on div "**********" at bounding box center [626, 316] width 679 height 276
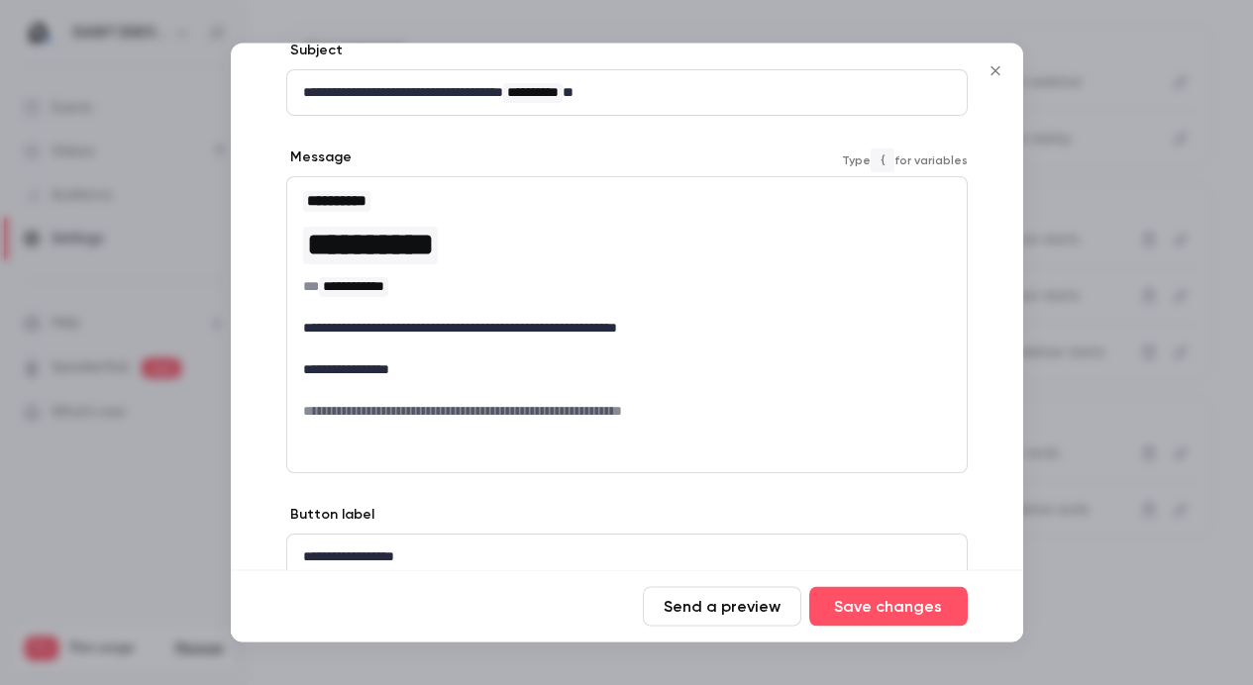
click at [883, 632] on div "Send a preview Save changes" at bounding box center [627, 606] width 792 height 72
click at [886, 604] on button "Save changes" at bounding box center [888, 607] width 158 height 40
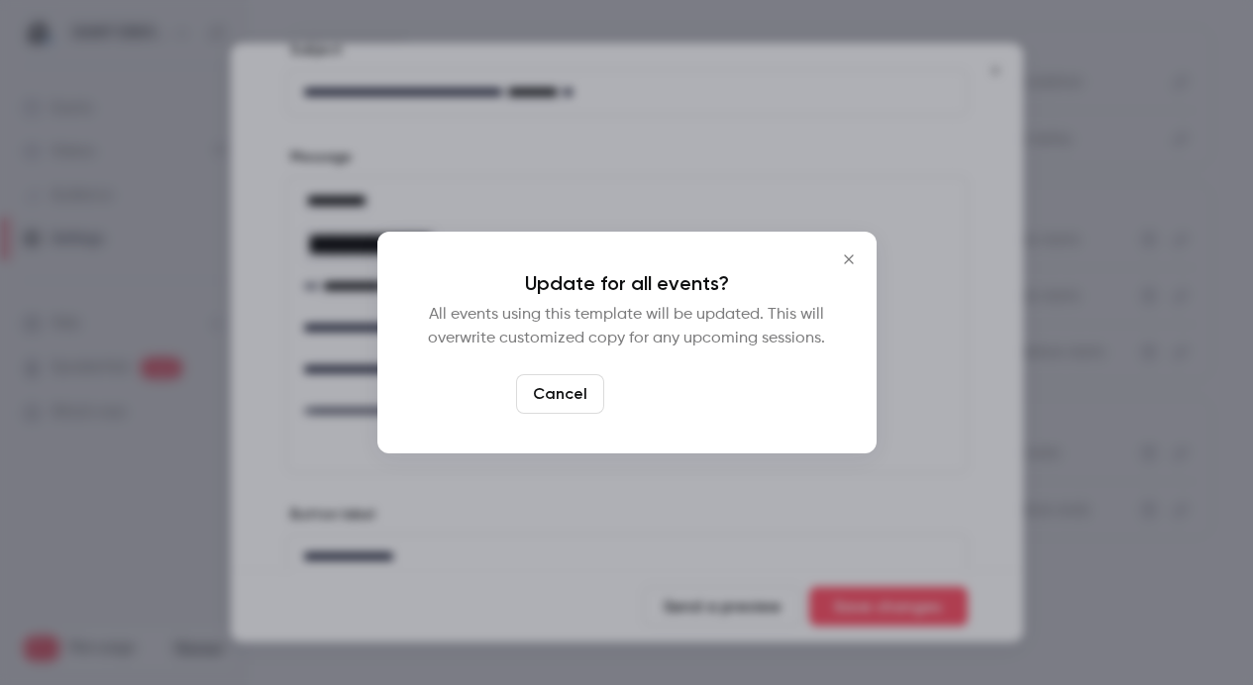
click at [698, 386] on button "Yes, update" at bounding box center [674, 394] width 125 height 40
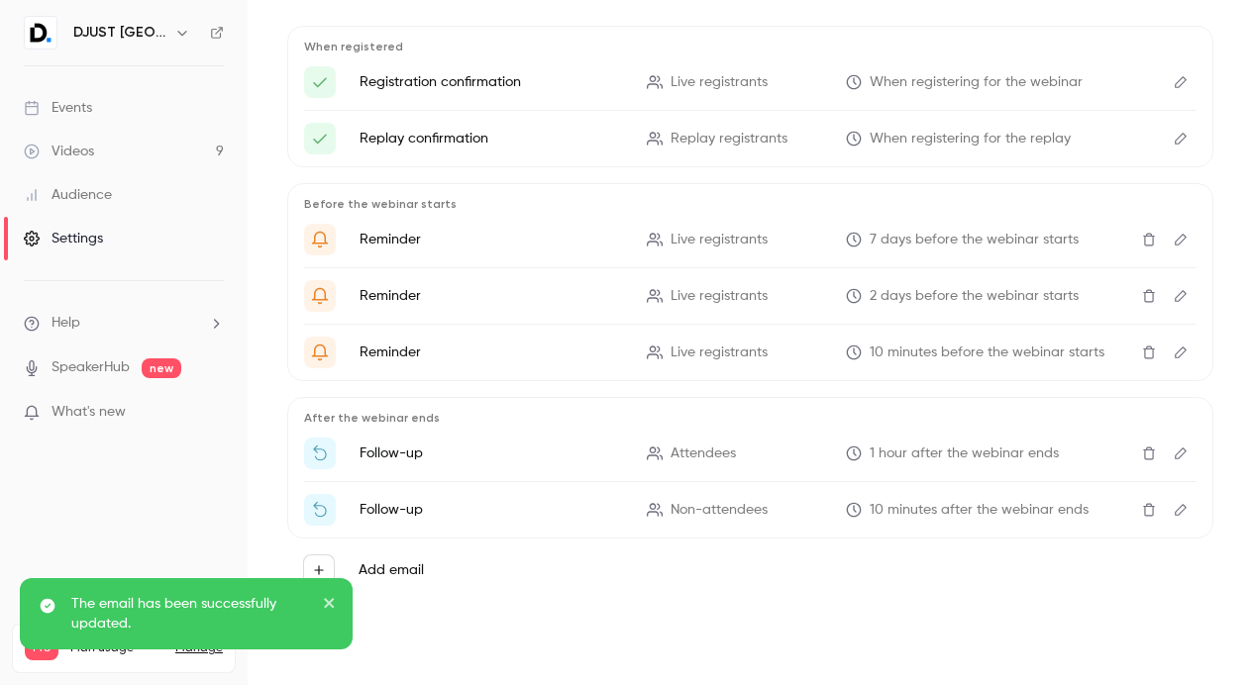
click at [1170, 304] on button "Edit" at bounding box center [1180, 296] width 32 height 32
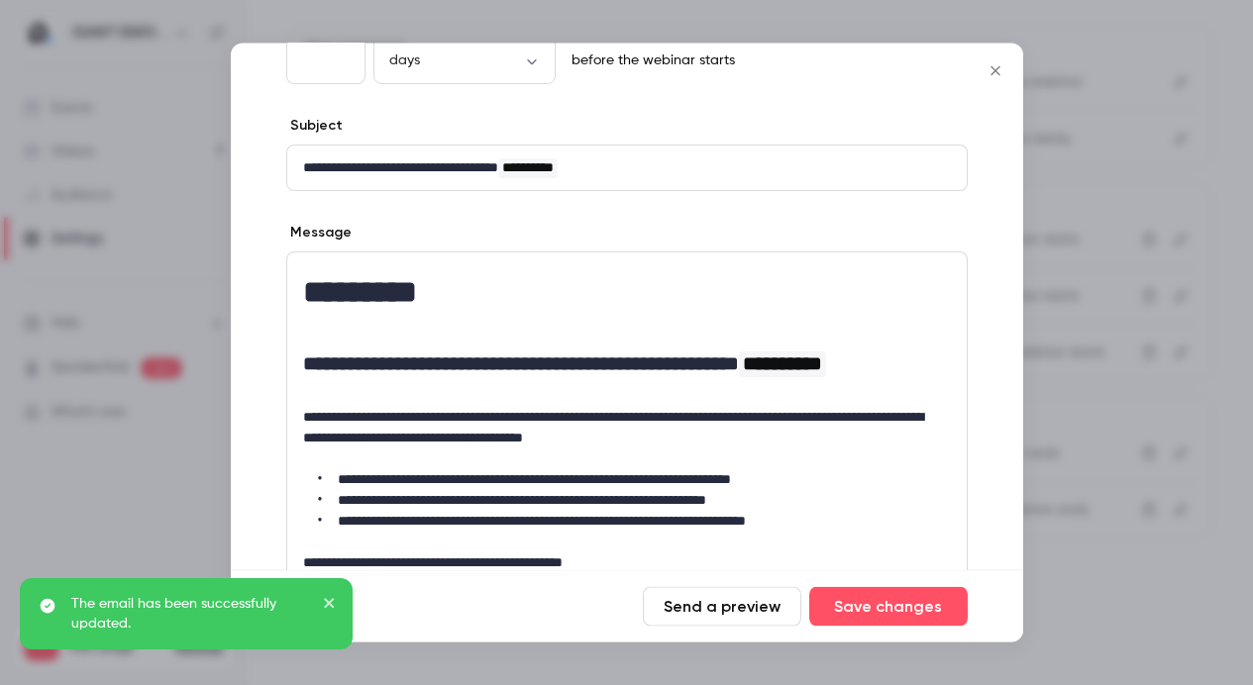
scroll to position [251, 0]
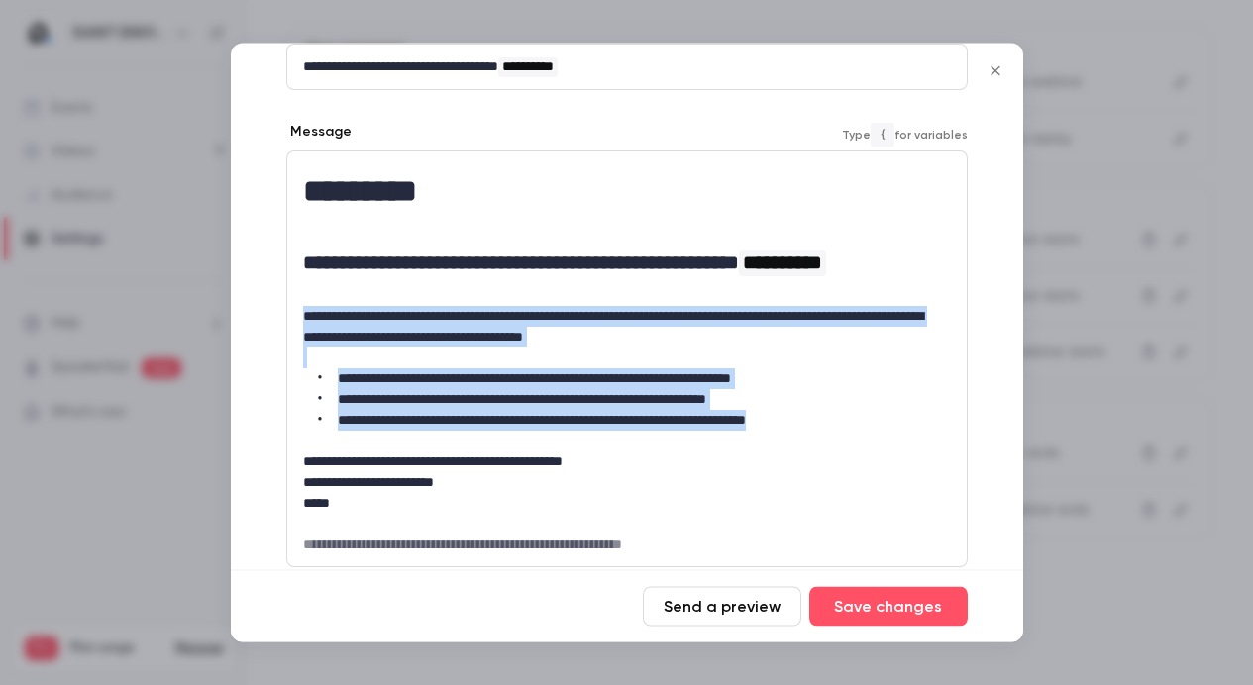
drag, startPoint x: 897, startPoint y: 418, endPoint x: 293, endPoint y: 308, distance: 613.9
click at [293, 308] on div "**********" at bounding box center [626, 359] width 679 height 415
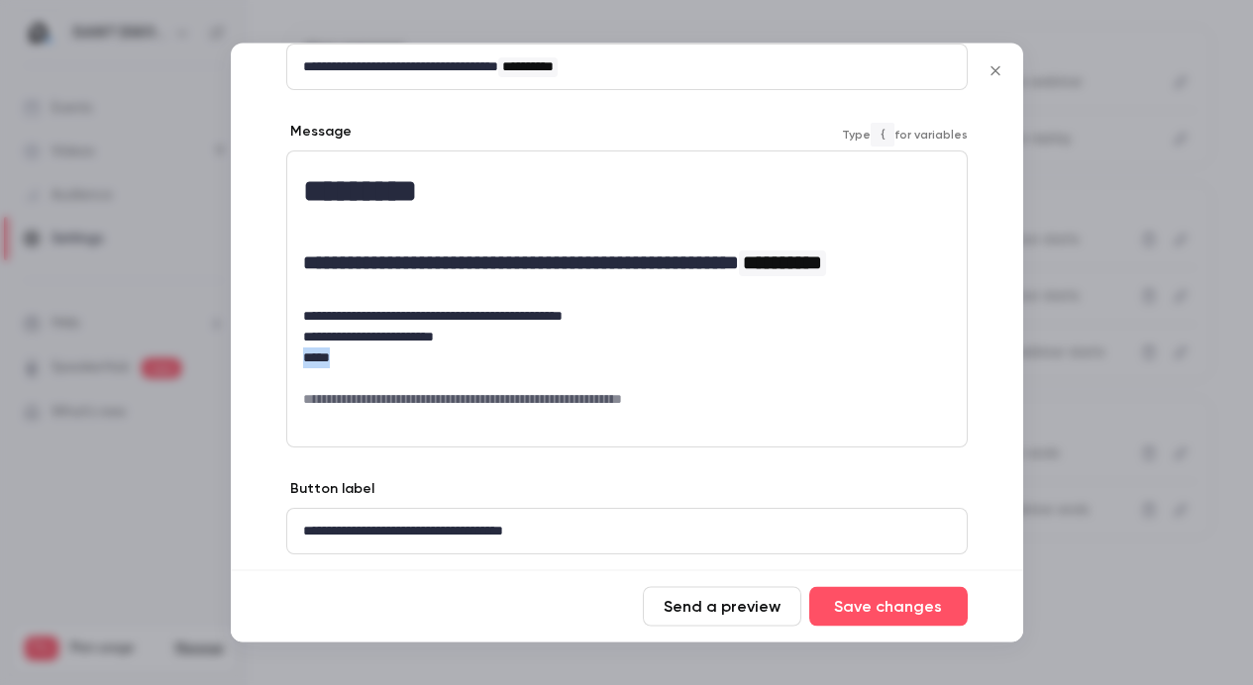
drag, startPoint x: 350, startPoint y: 352, endPoint x: 258, endPoint y: 352, distance: 91.1
click at [258, 352] on div "**********" at bounding box center [627, 269] width 792 height 715
click at [936, 596] on button "Save changes" at bounding box center [888, 607] width 158 height 40
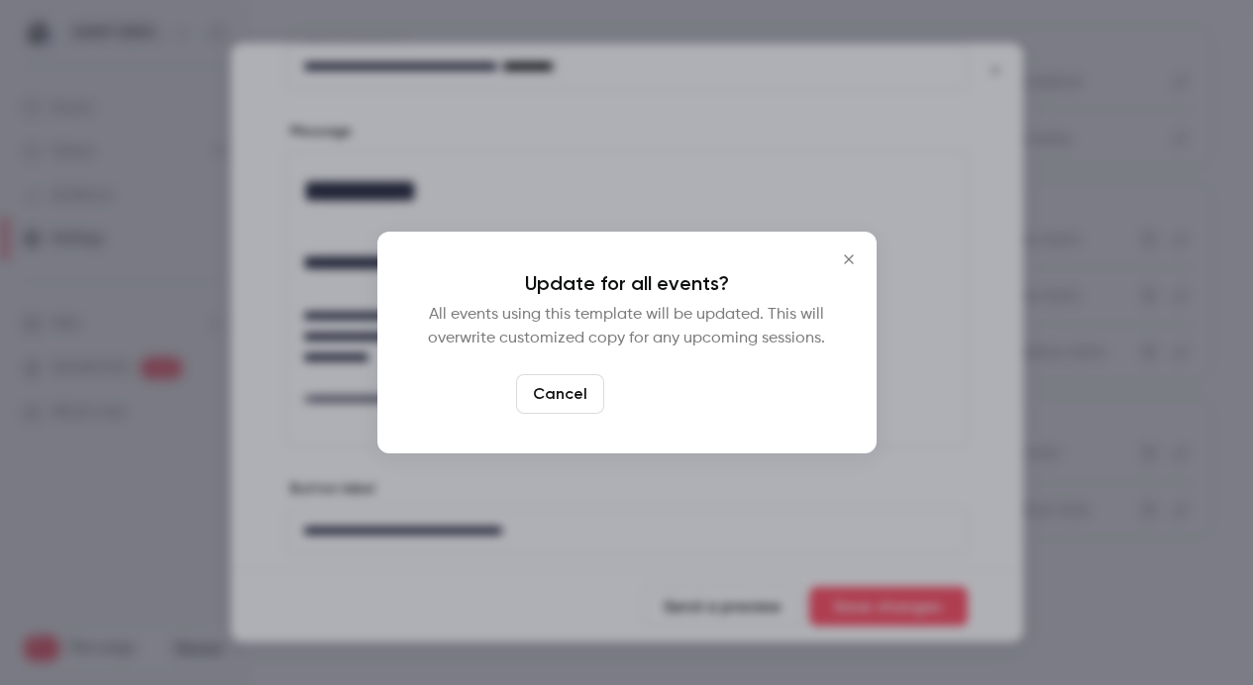
click at [675, 379] on button "Yes, update" at bounding box center [674, 394] width 125 height 40
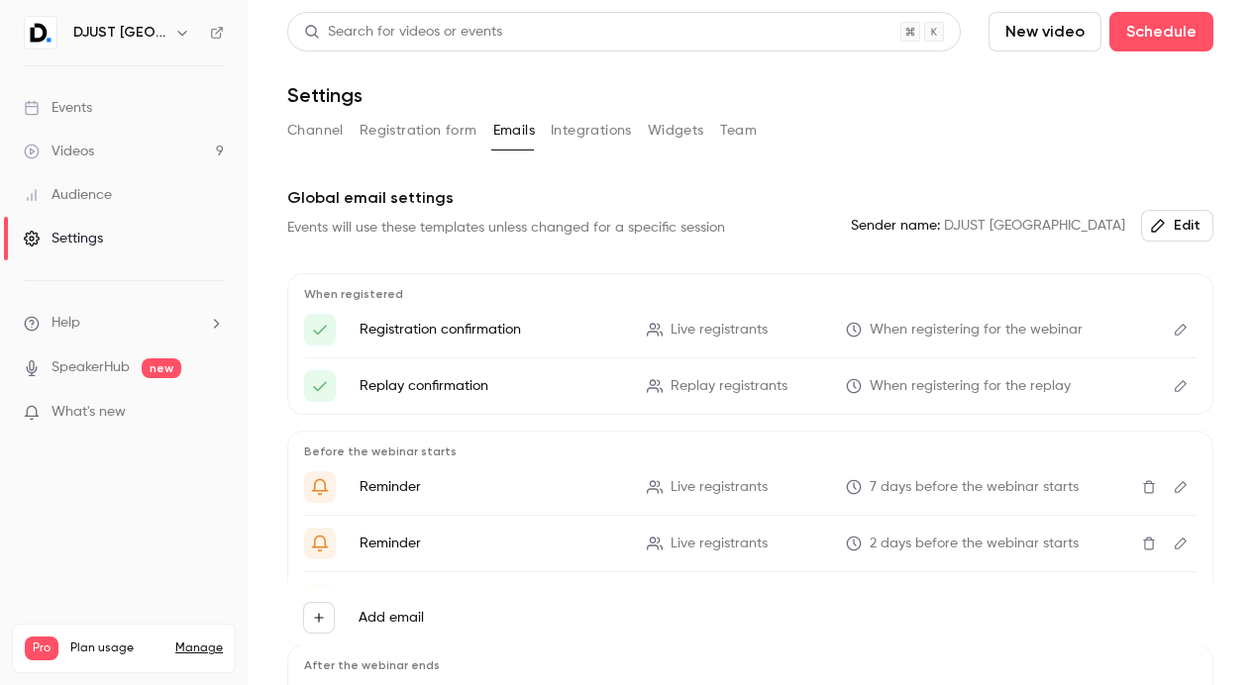
scroll to position [248, 0]
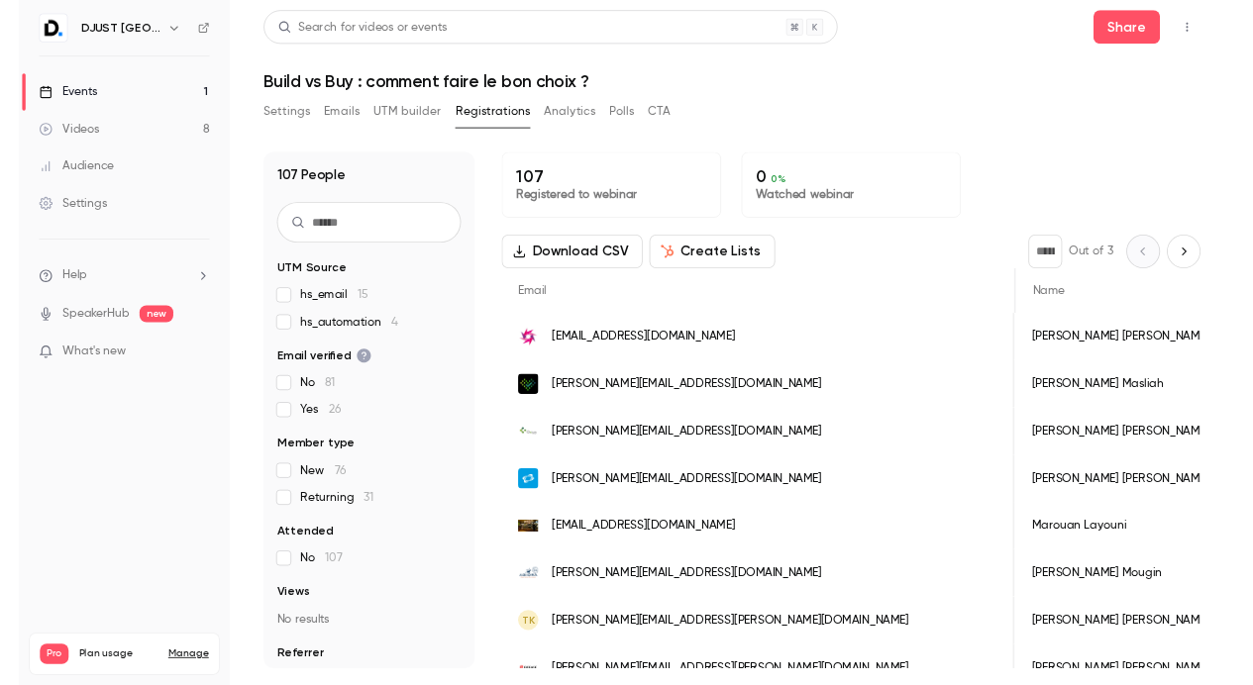
scroll to position [0, 13]
